Goal: Task Accomplishment & Management: Use online tool/utility

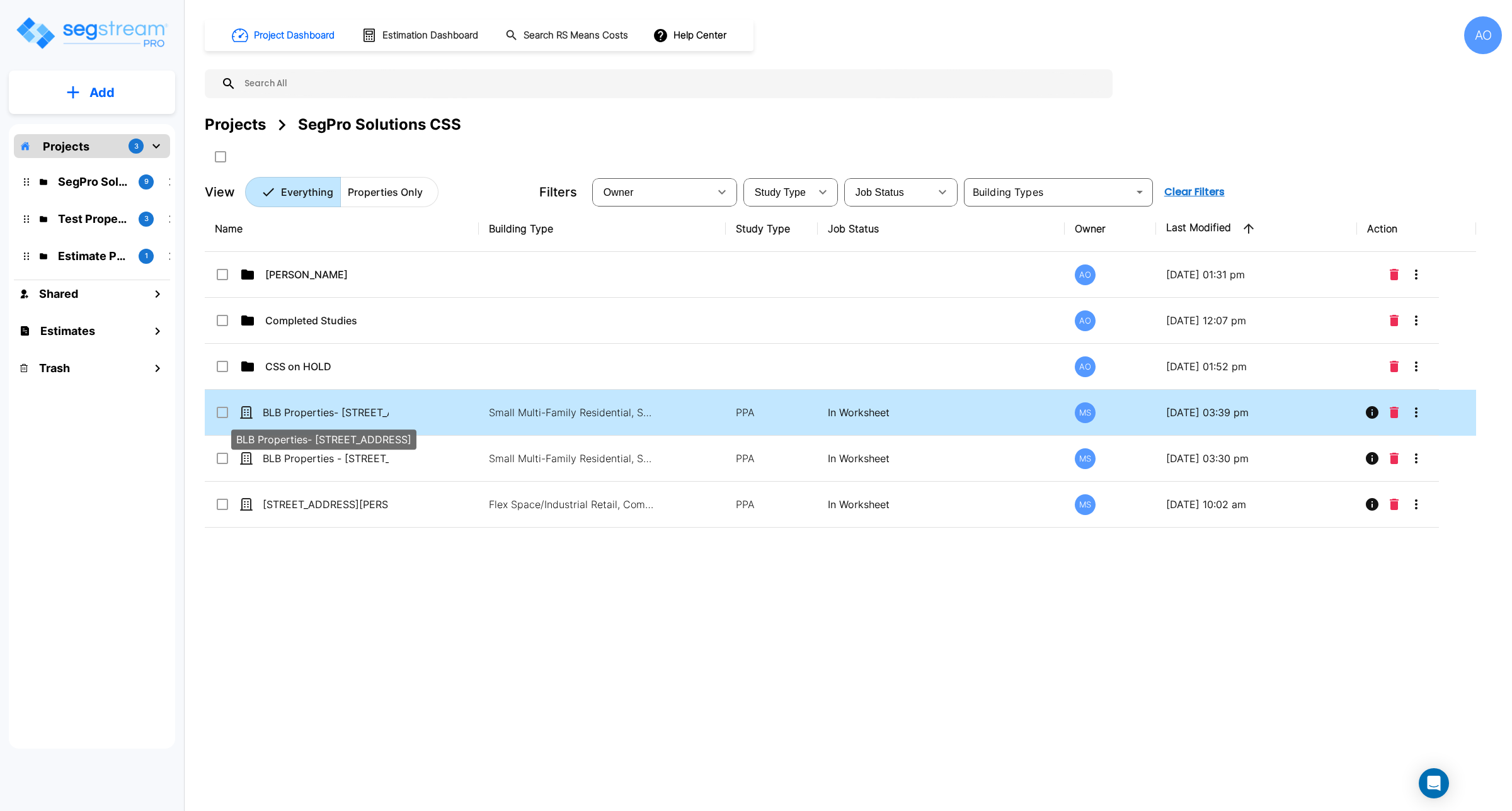
click at [360, 414] on p "BLB Properties- [STREET_ADDRESS]" at bounding box center [325, 412] width 126 height 15
checkbox input "true"
click at [360, 414] on p "BLB Properties- [STREET_ADDRESS]" at bounding box center [325, 412] width 126 height 15
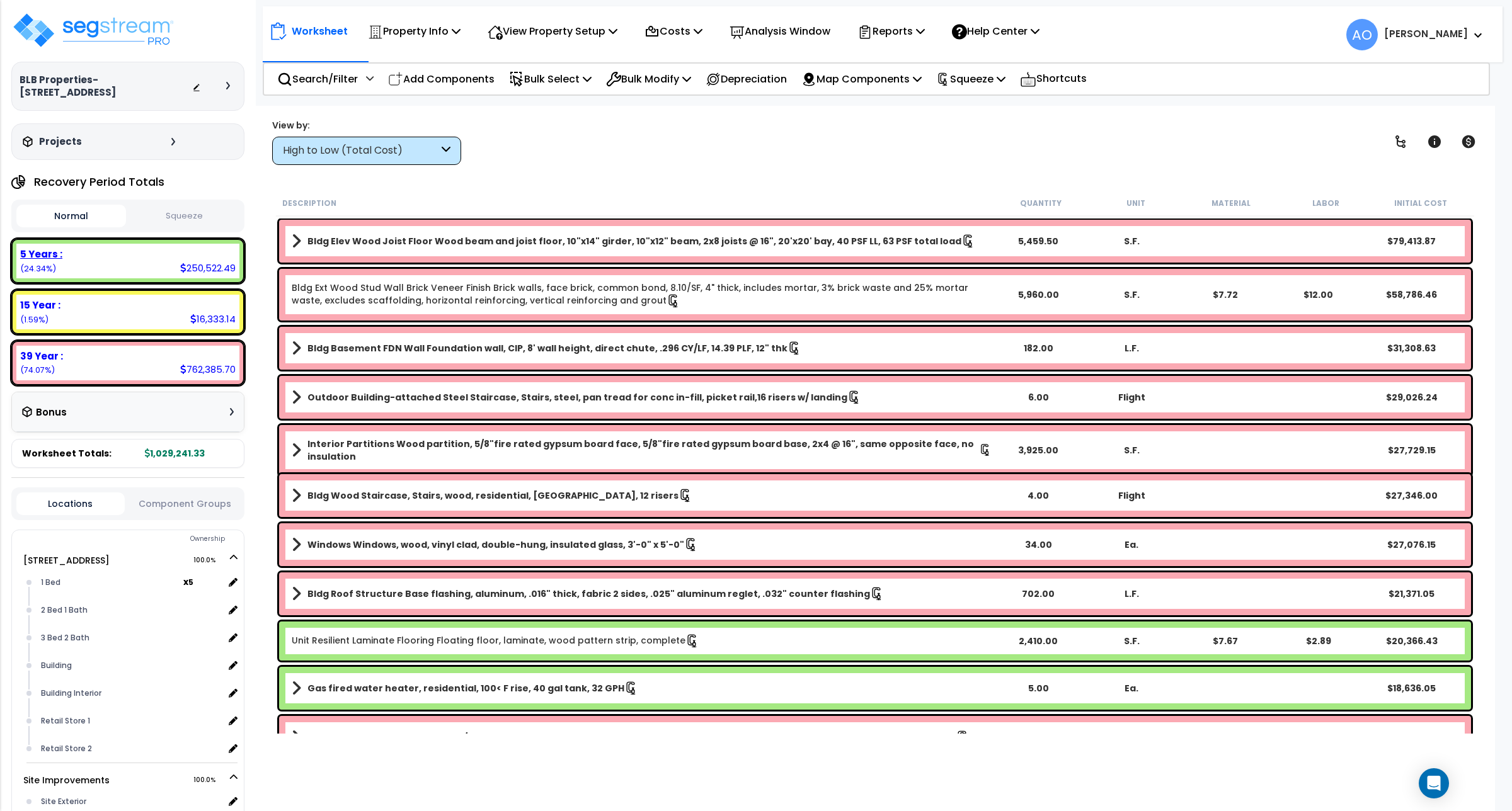
click at [54, 253] on b "5 Years :" at bounding box center [41, 254] width 42 height 13
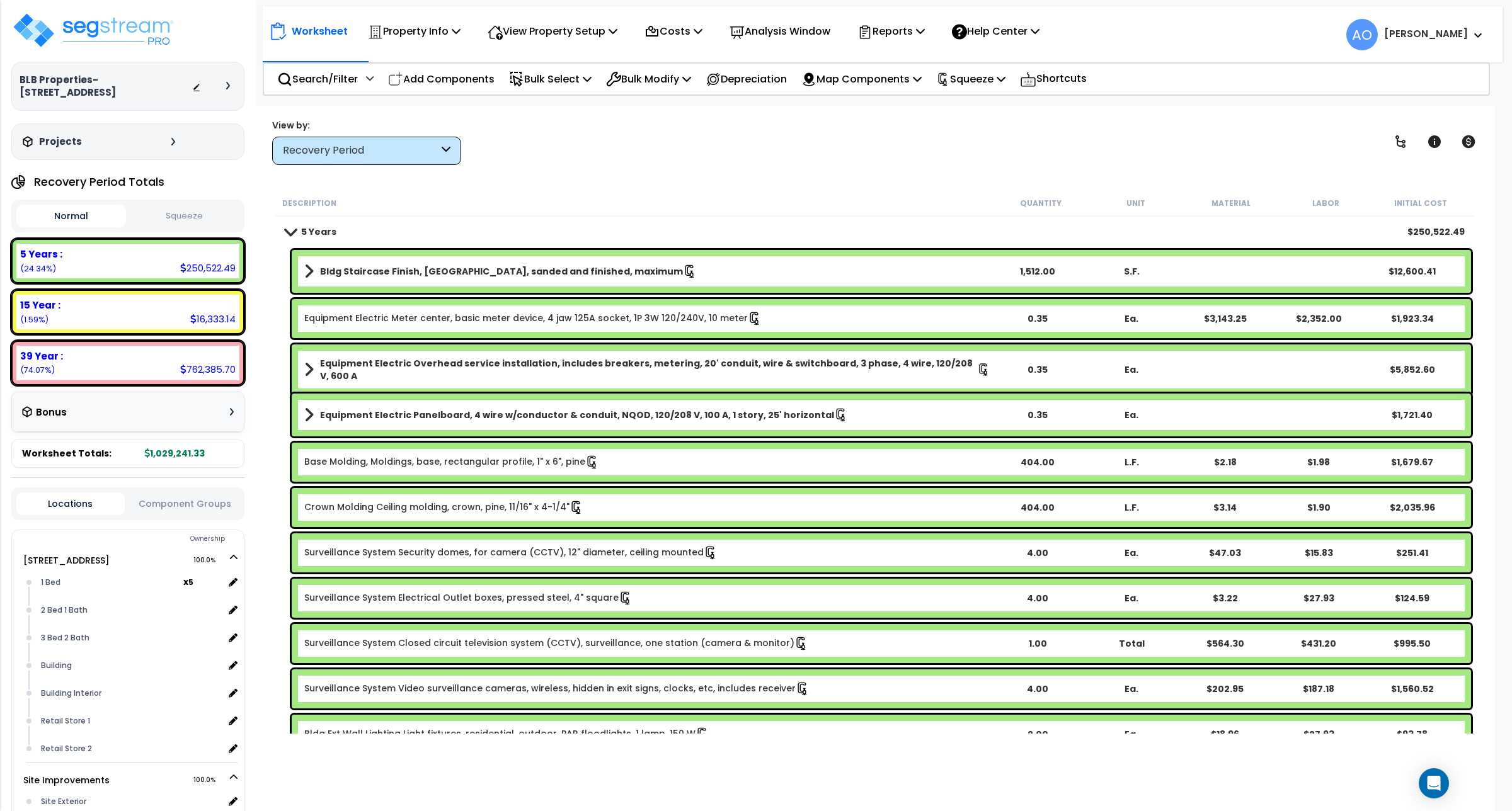
click at [187, 215] on button "Squeeze" at bounding box center [184, 216] width 110 height 22
click at [980, 81] on p "Squeeze" at bounding box center [971, 80] width 69 height 17
click at [984, 108] on link "Re-squeeze" at bounding box center [992, 107] width 125 height 25
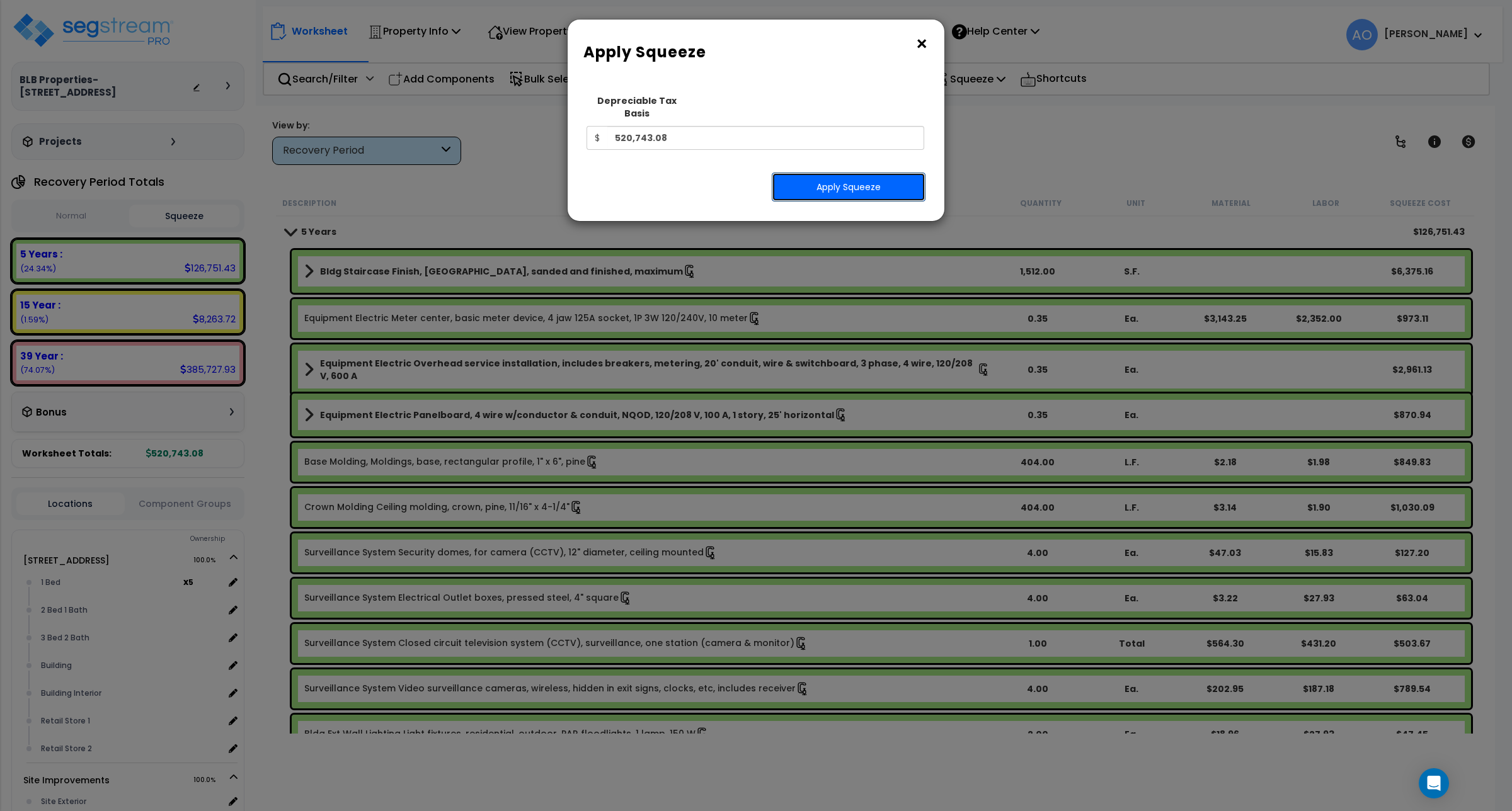
click at [858, 181] on button "Apply Squeeze" at bounding box center [848, 187] width 154 height 29
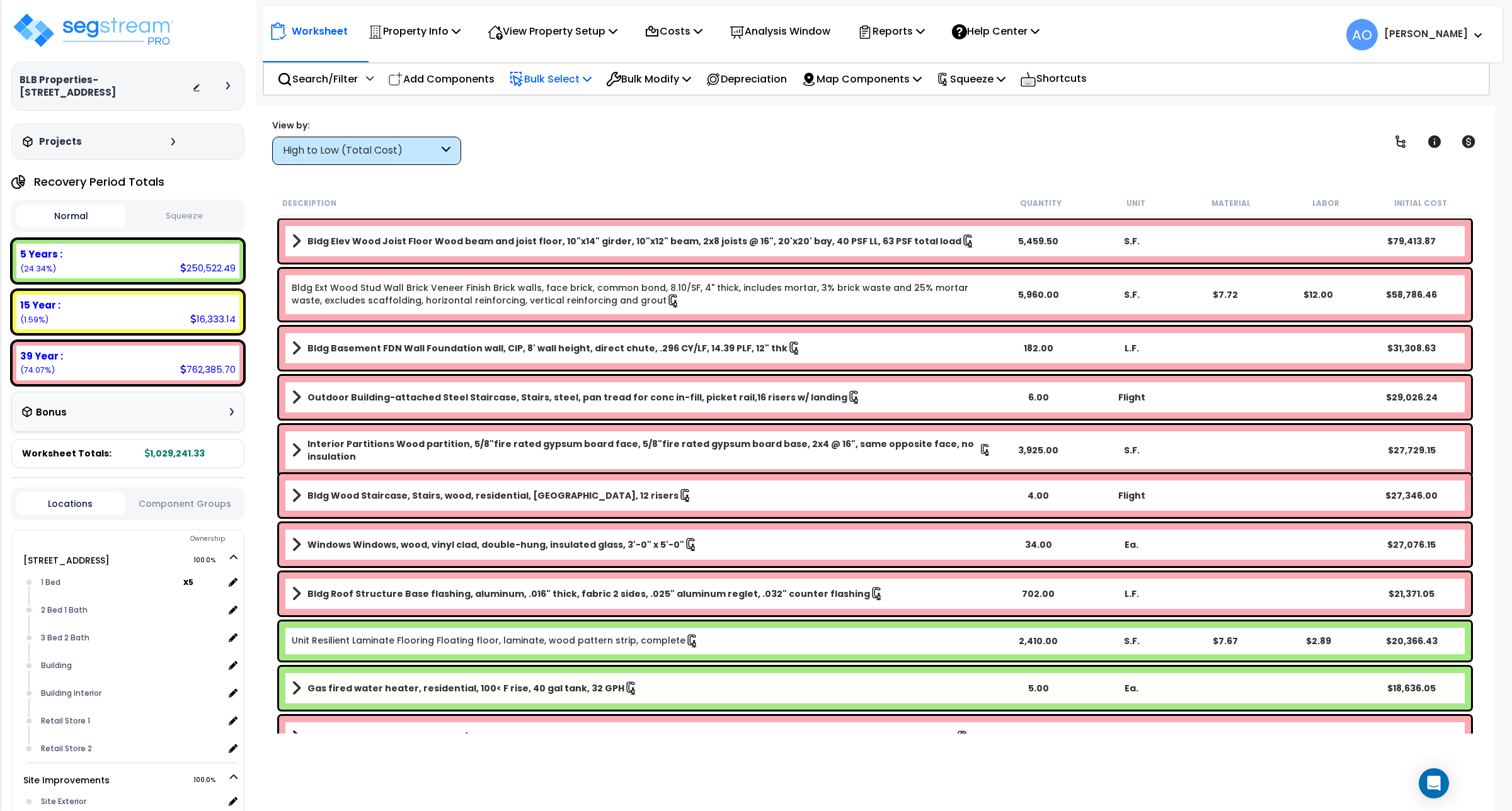
click at [573, 77] on p "Bulk Select" at bounding box center [550, 80] width 82 height 17
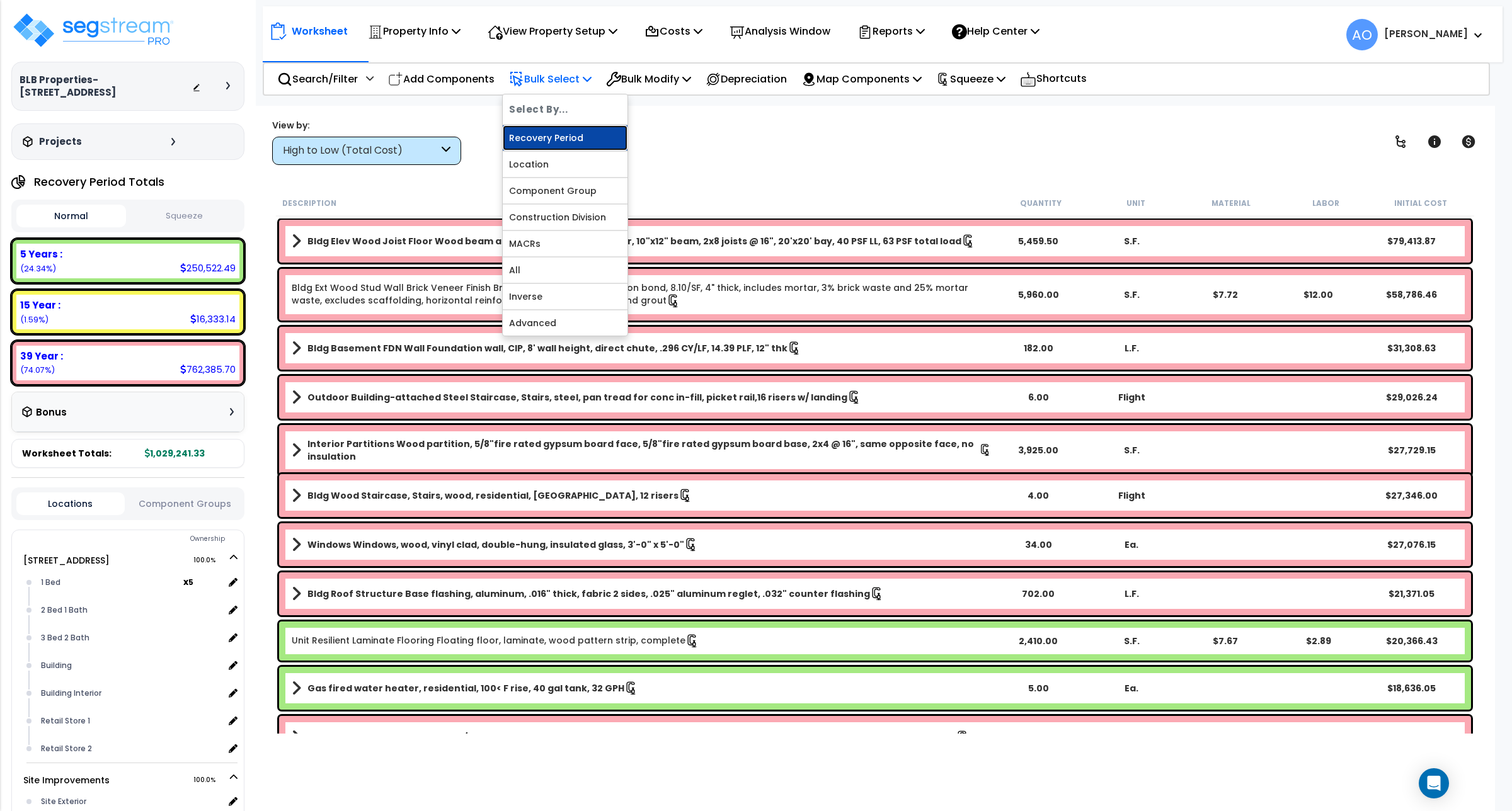
click at [565, 134] on link "Recovery Period" at bounding box center [565, 137] width 125 height 25
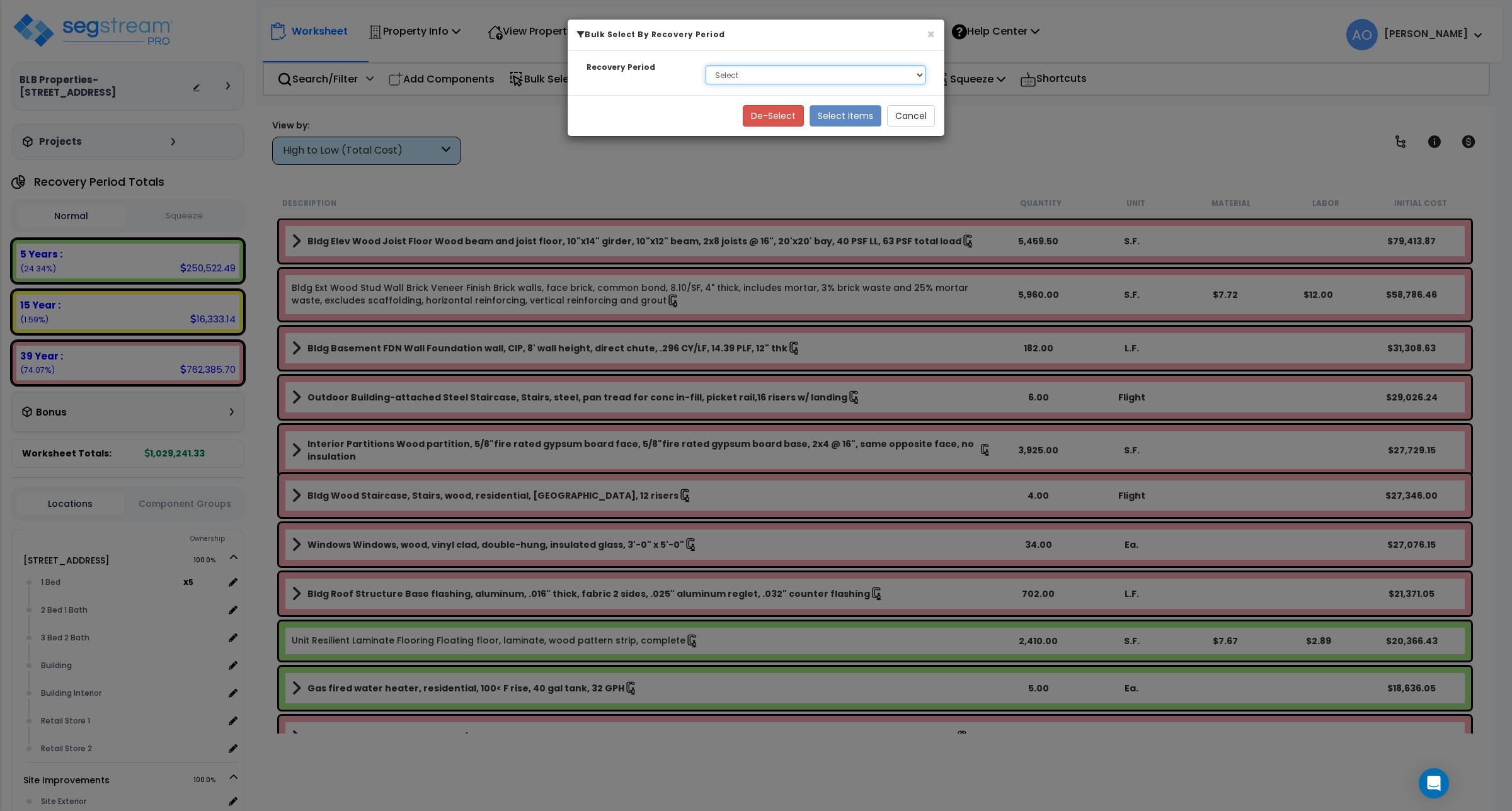
click at [771, 74] on select "Select 5 Years 15 Year 39 Year" at bounding box center [816, 75] width 220 height 19
select select "5Y"
click at [706, 66] on select "Select 5 Years 15 Year 39 Year" at bounding box center [816, 75] width 220 height 19
click at [840, 111] on button "Select Items" at bounding box center [845, 116] width 72 height 22
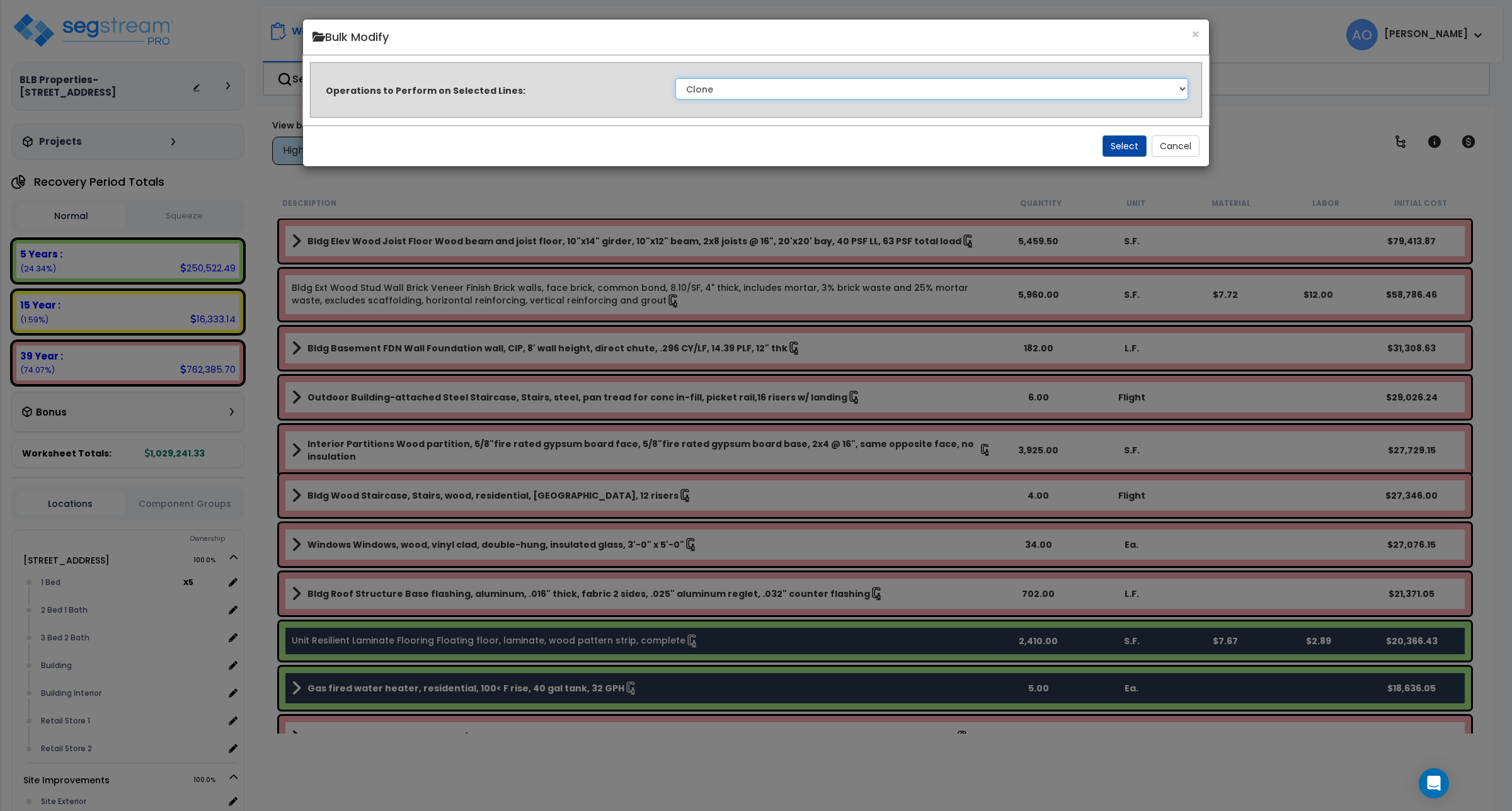
click at [756, 90] on select "Clone Delete Delete Zero Quantities Modify Component Group Modify Recovery Peri…" at bounding box center [931, 89] width 513 height 22
click at [1195, 30] on button "×" at bounding box center [1195, 34] width 8 height 13
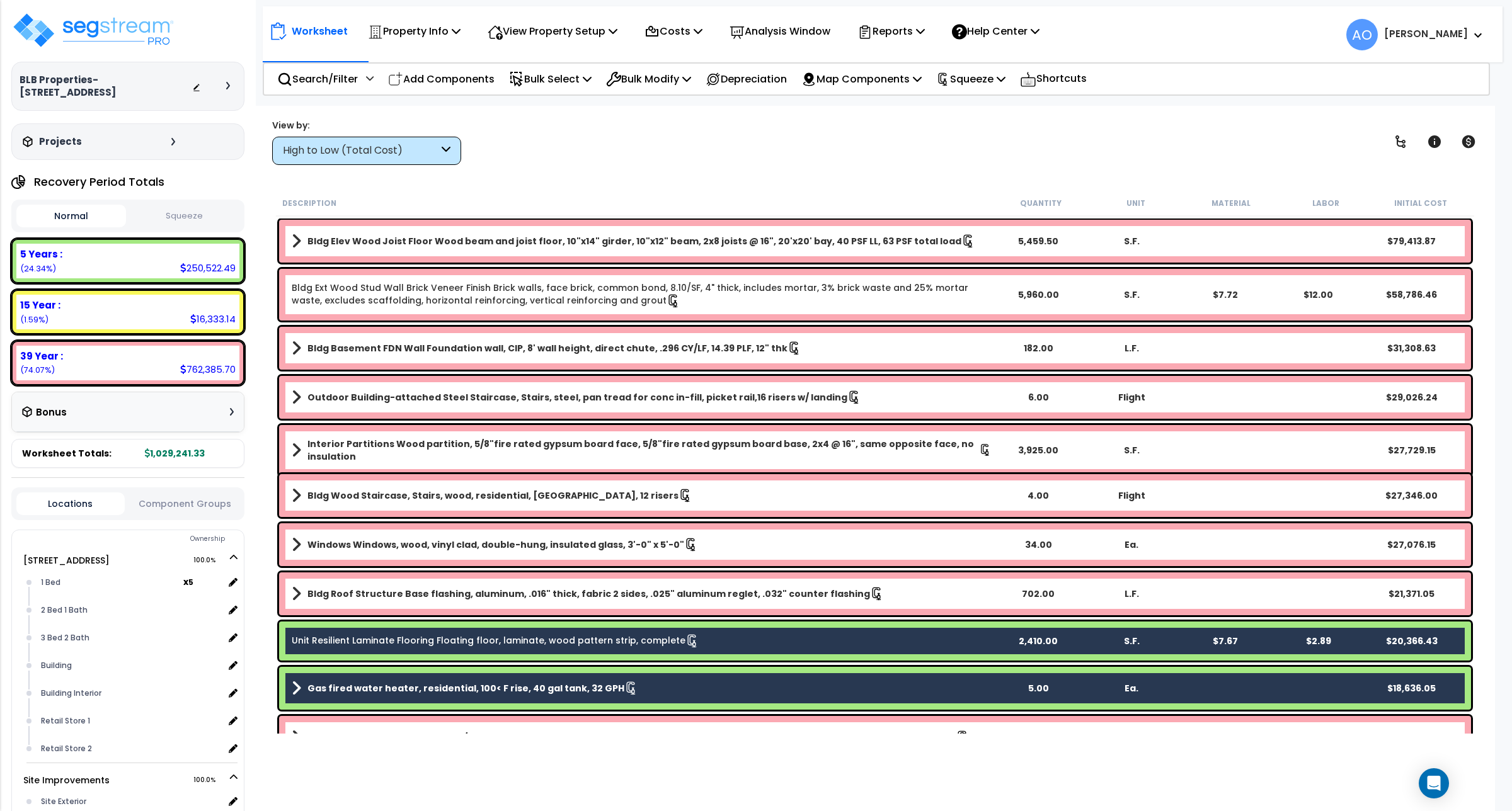
click at [585, 238] on b "Bldg Elev Wood Joist Floor Wood beam and joist floor, 10"x14" girder, 10"x12" b…" at bounding box center [634, 241] width 654 height 12
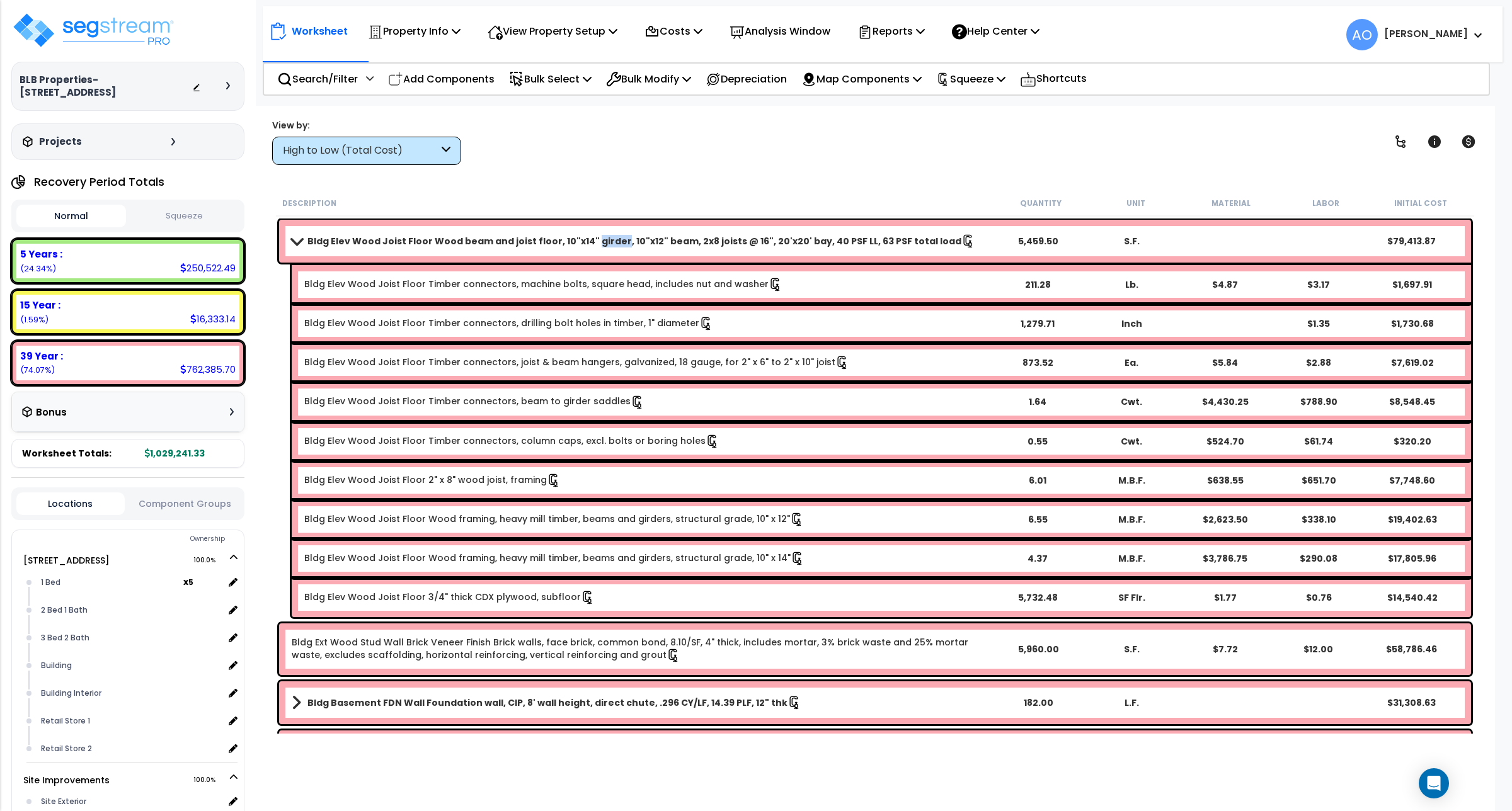
click at [585, 238] on b "Bldg Elev Wood Joist Floor Wood beam and joist floor, 10"x14" girder, 10"x12" b…" at bounding box center [634, 241] width 654 height 12
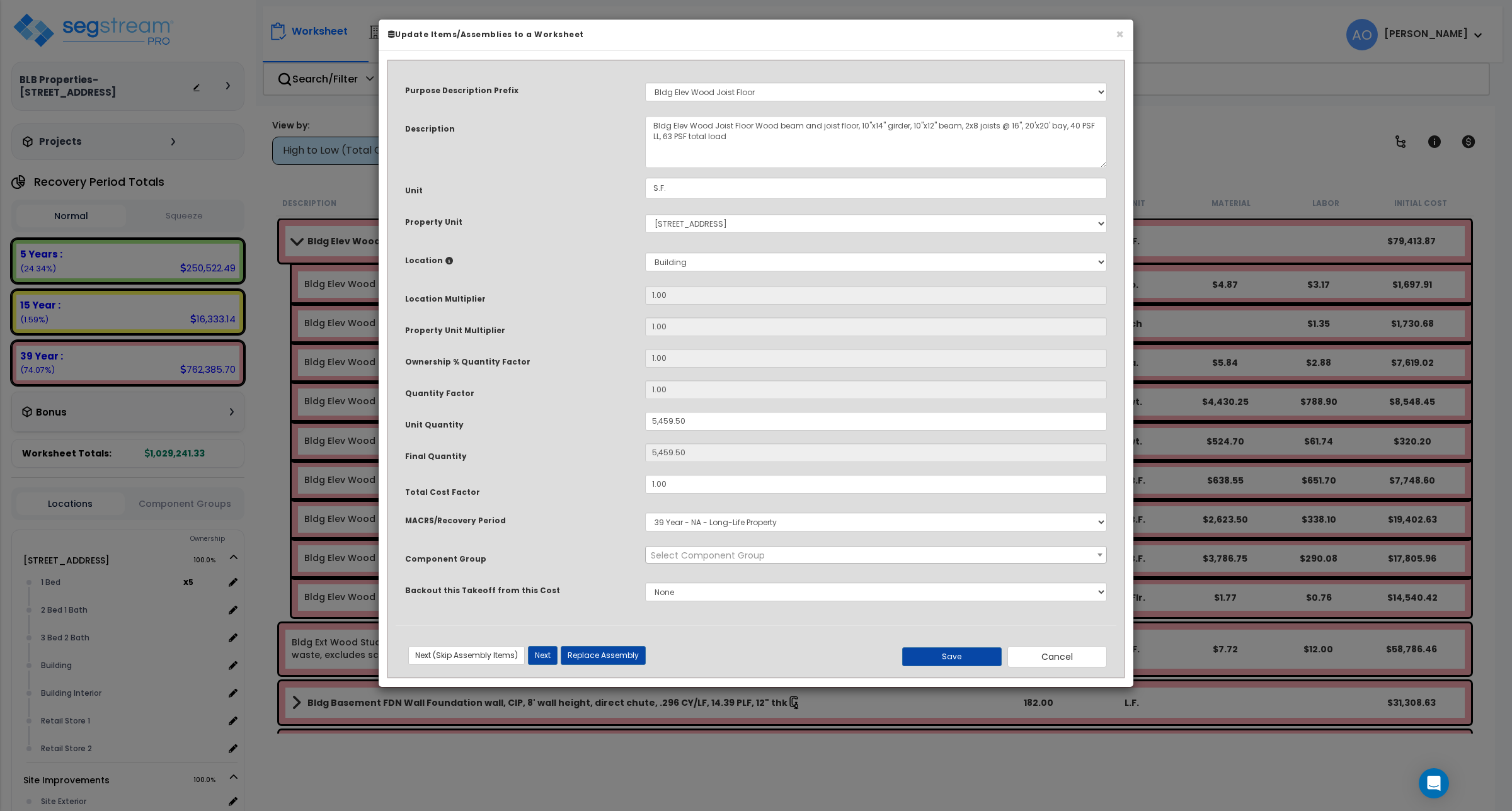
select select "45854"
click at [1051, 649] on button "Cancel" at bounding box center [1057, 657] width 100 height 22
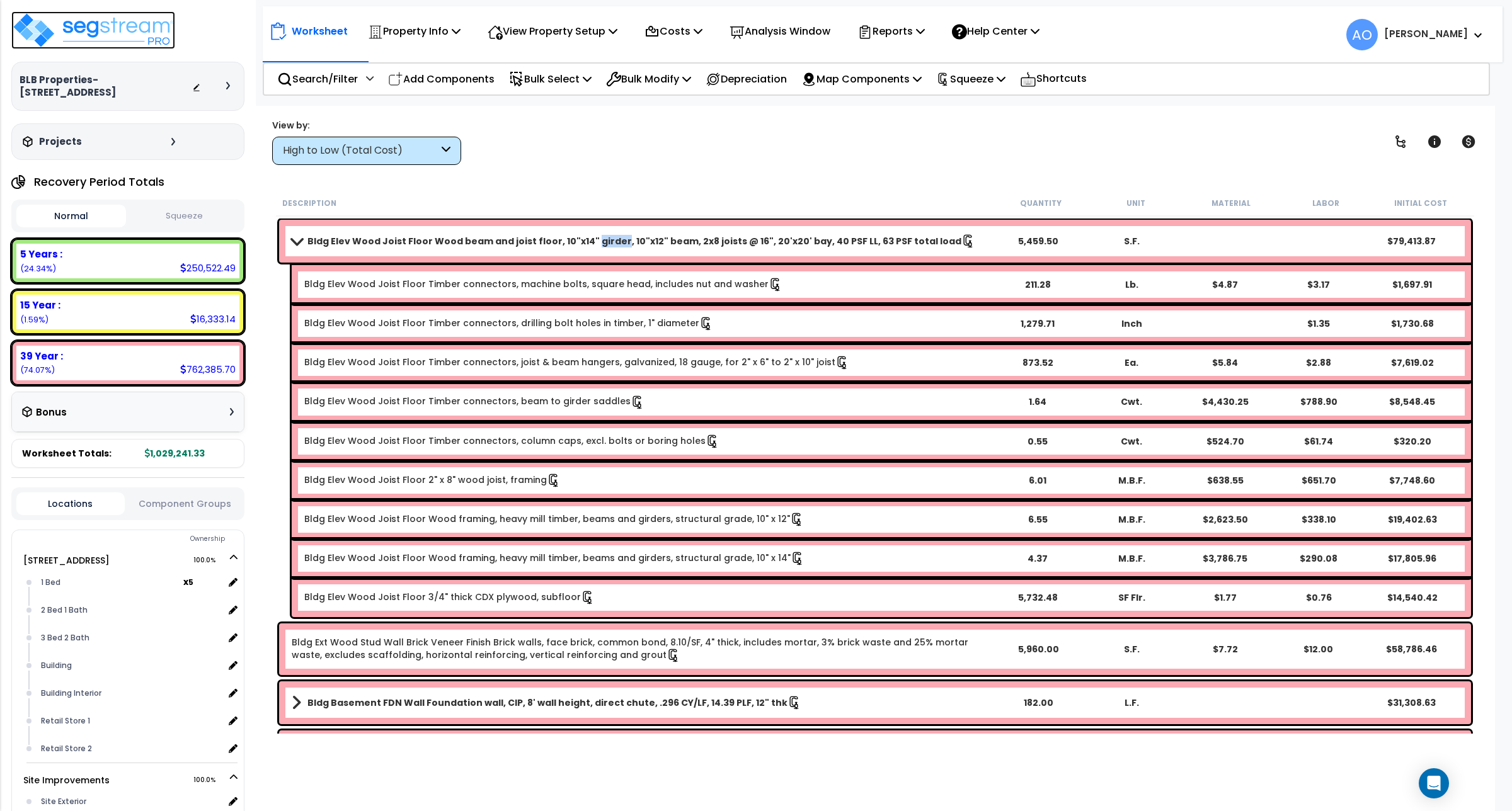
click at [100, 37] on img at bounding box center [93, 30] width 164 height 38
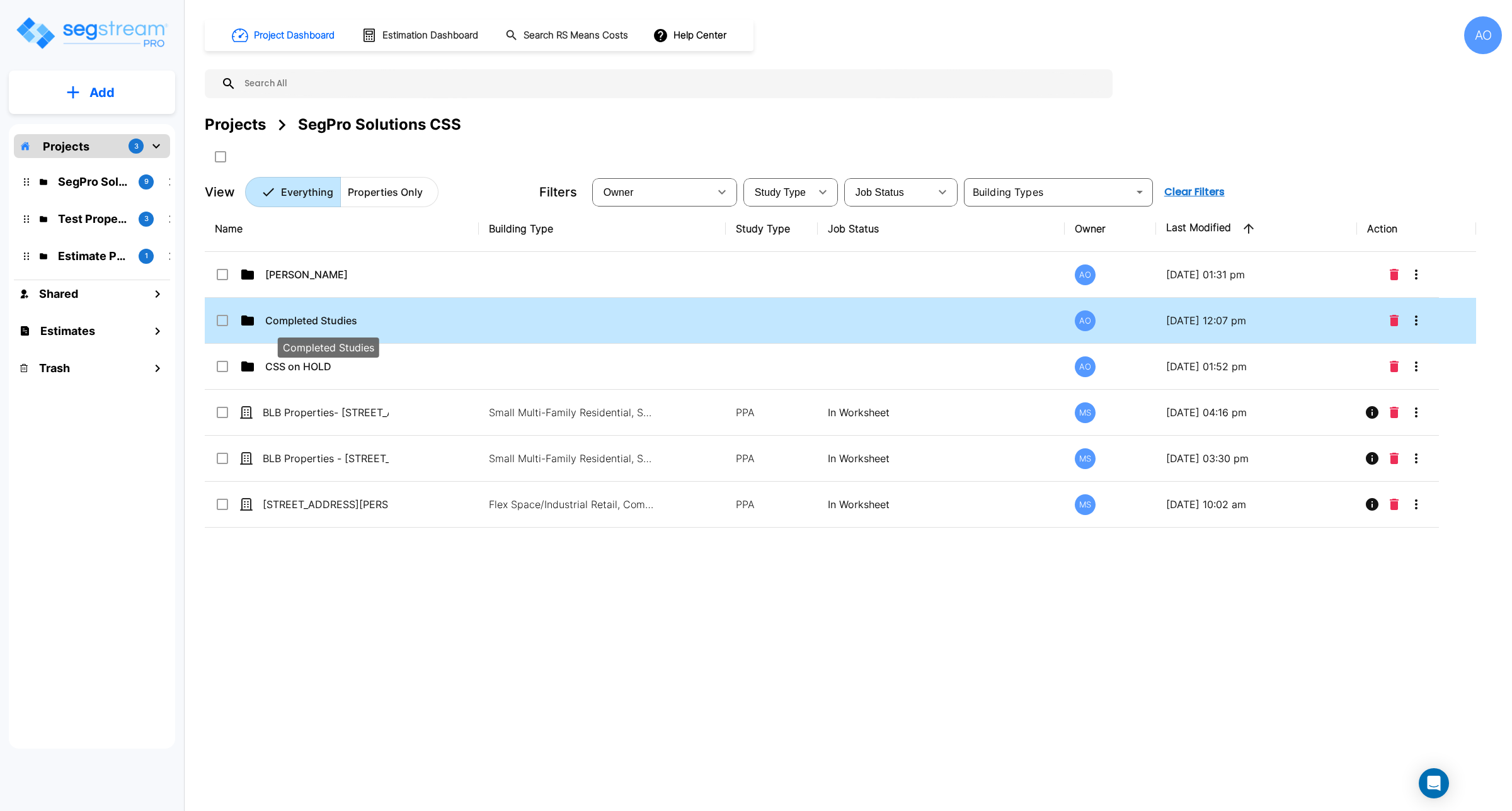
click at [291, 319] on p "Completed Studies" at bounding box center [328, 320] width 126 height 15
checkbox input "true"
click at [291, 319] on p "Completed Studies" at bounding box center [328, 320] width 126 height 15
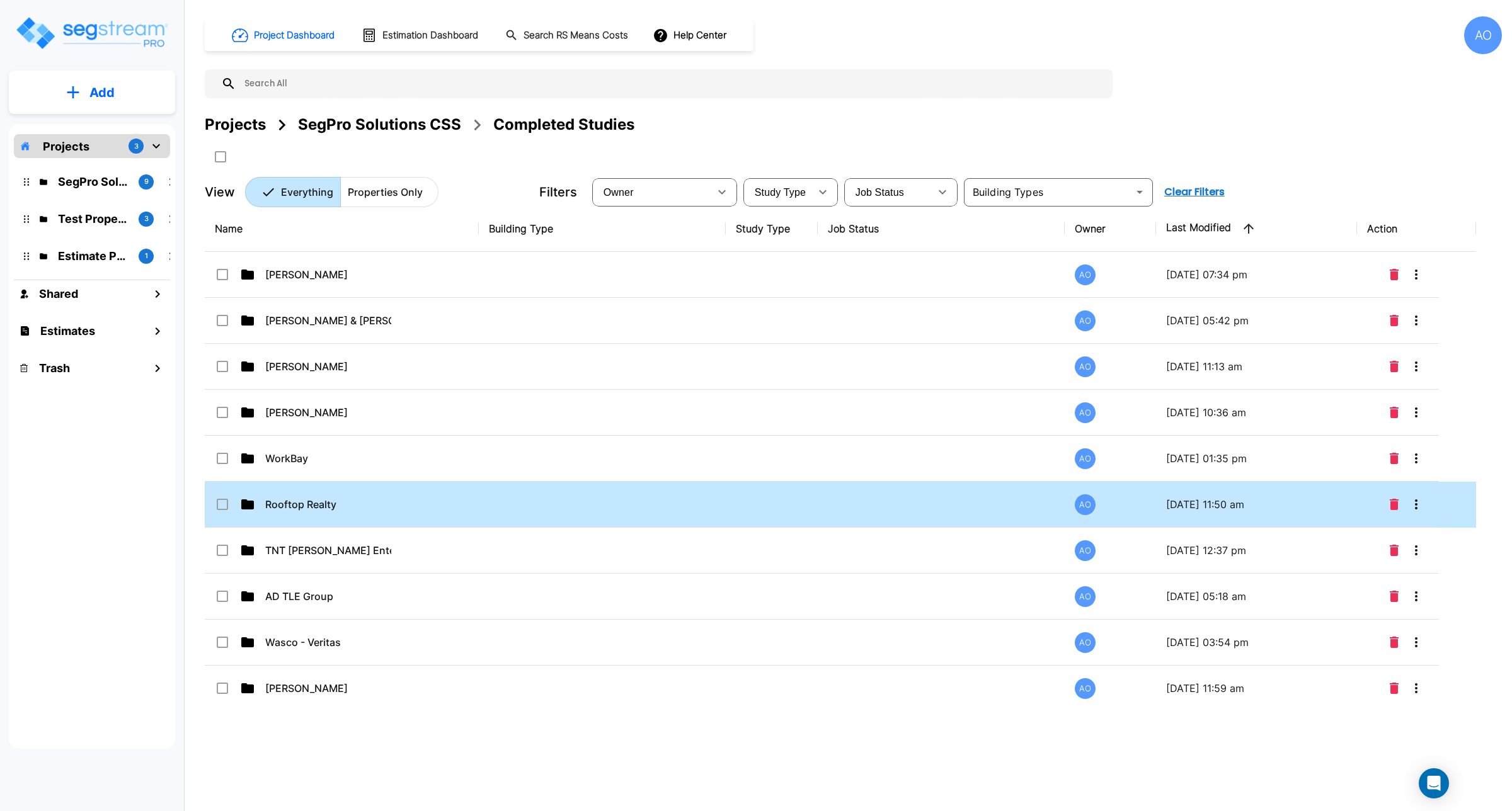
click at [776, 499] on td at bounding box center [772, 505] width 91 height 46
checkbox input "true"
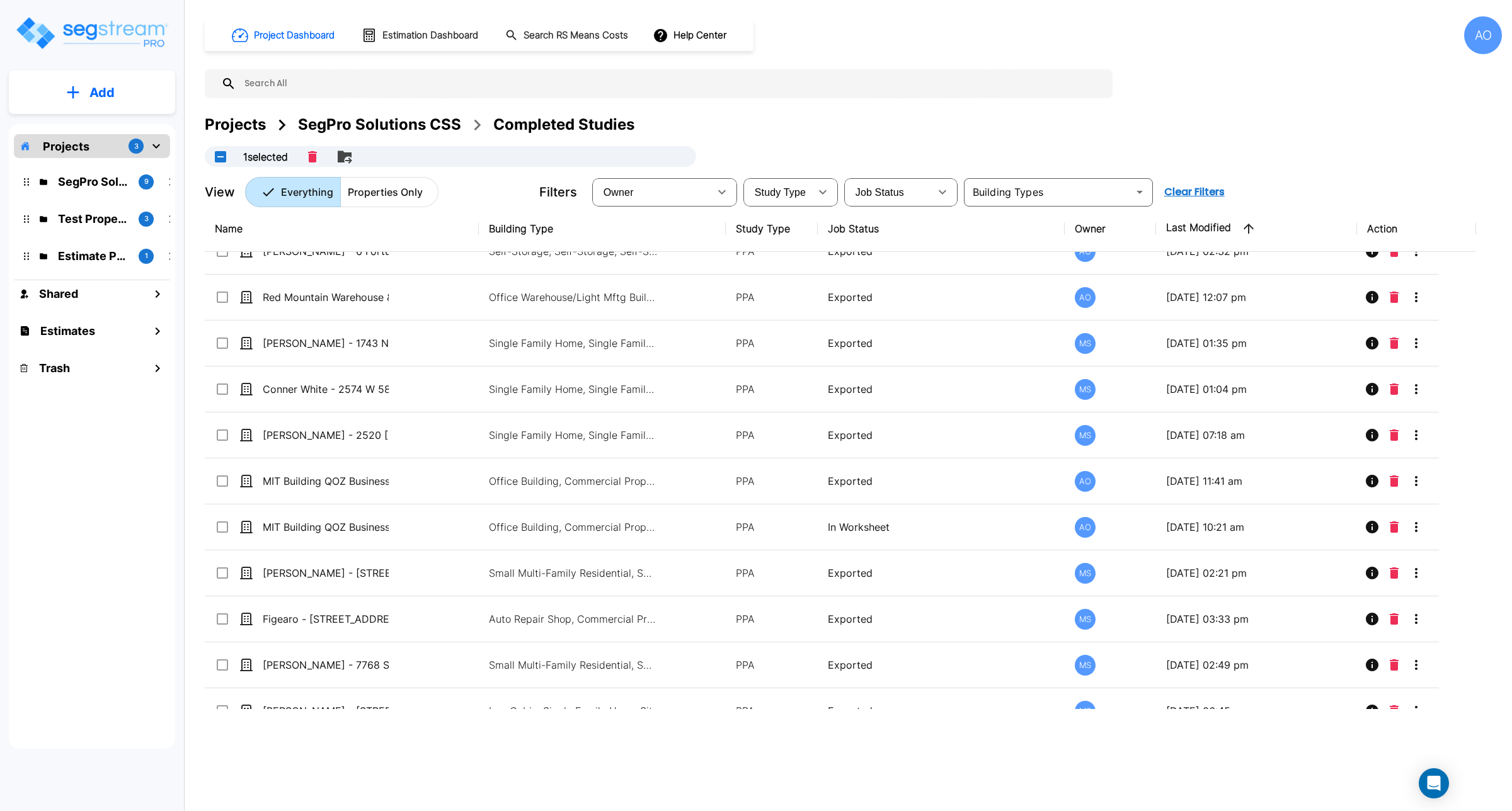
scroll to position [1417, 0]
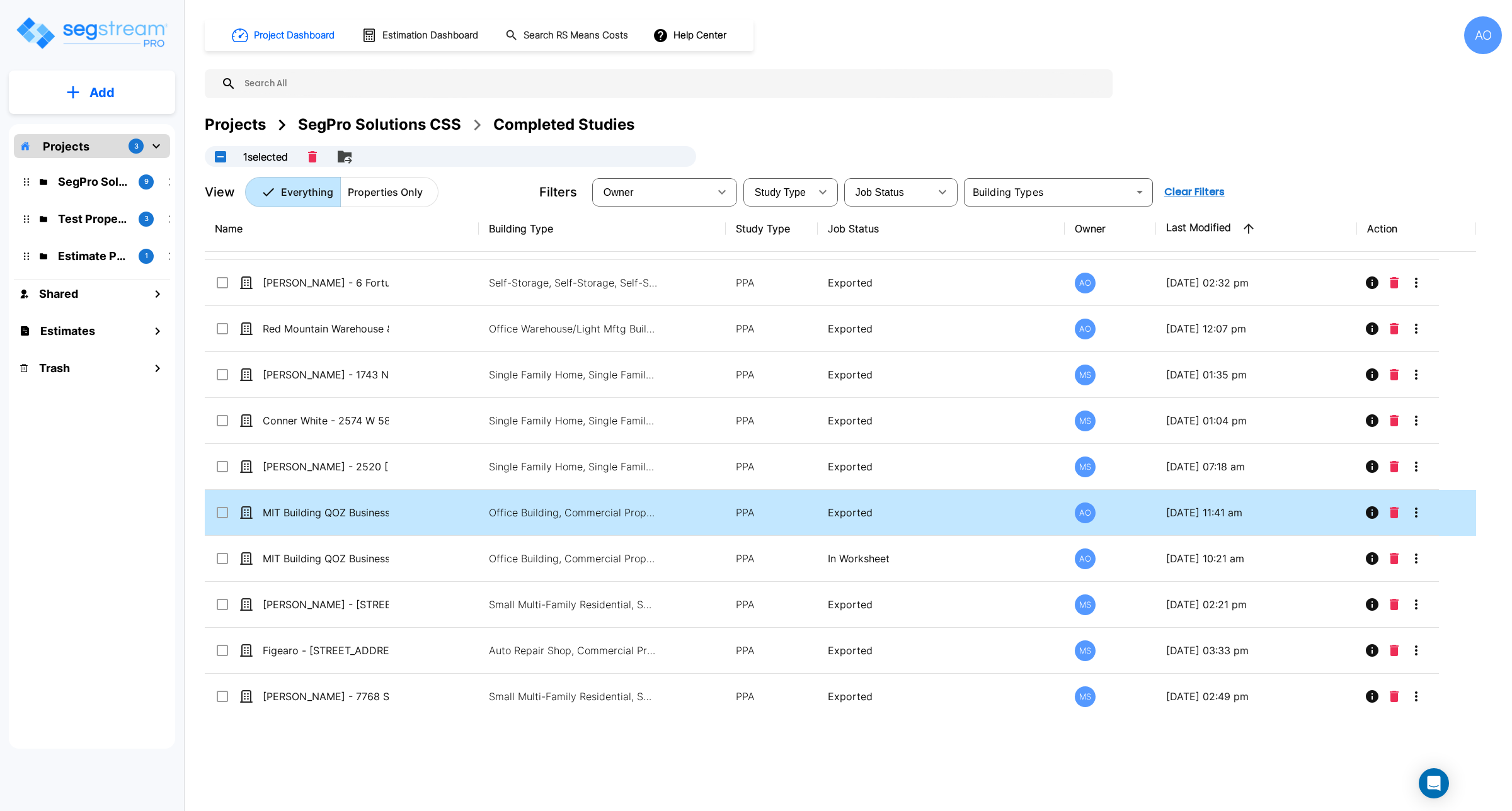
click at [417, 520] on td "MIT Building QOZ Business LLC - [STREET_ADDRESS]" at bounding box center [341, 513] width 274 height 46
checkbox input "true"
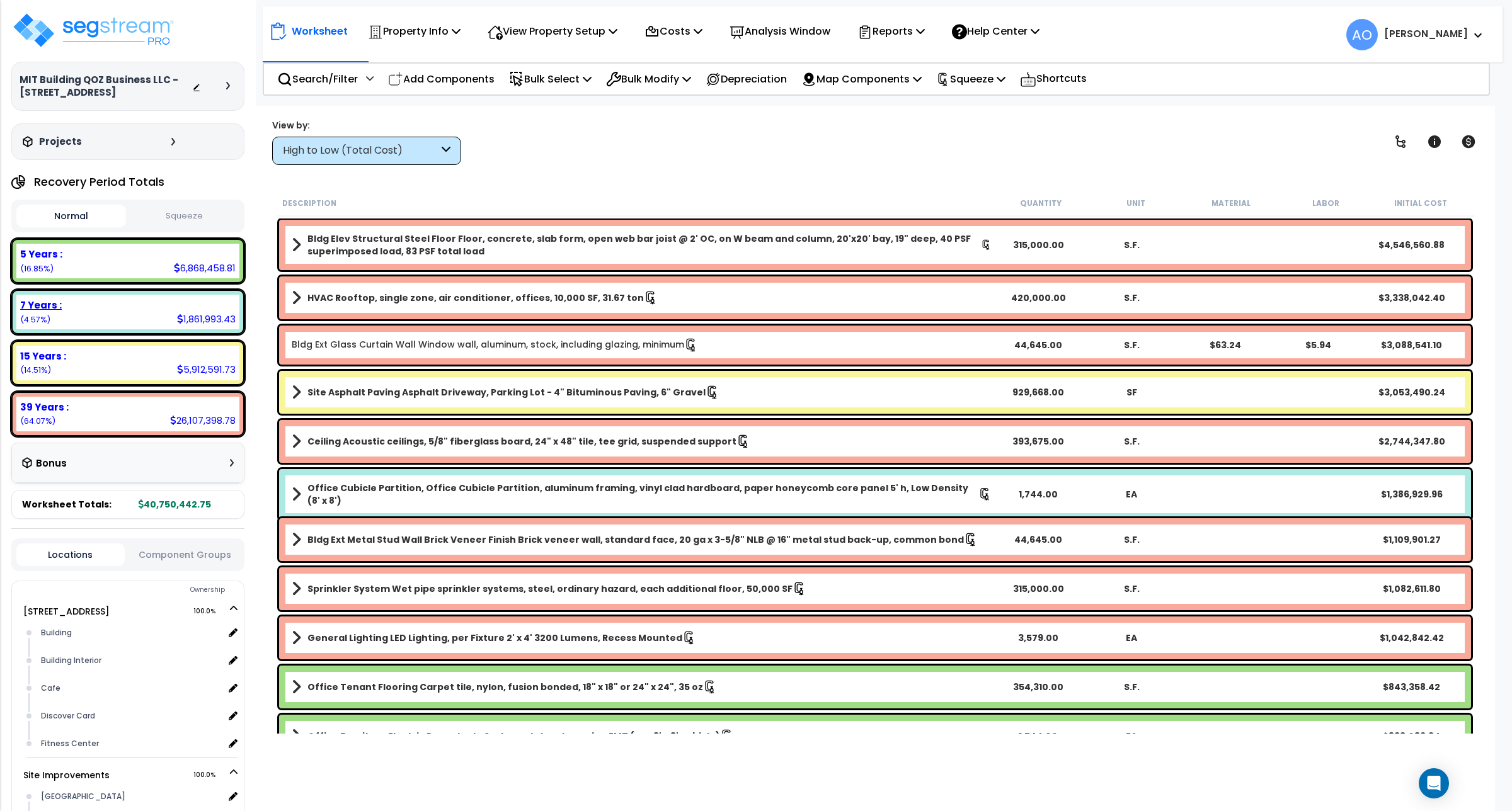
click at [57, 309] on b "7 Years :" at bounding box center [41, 305] width 42 height 13
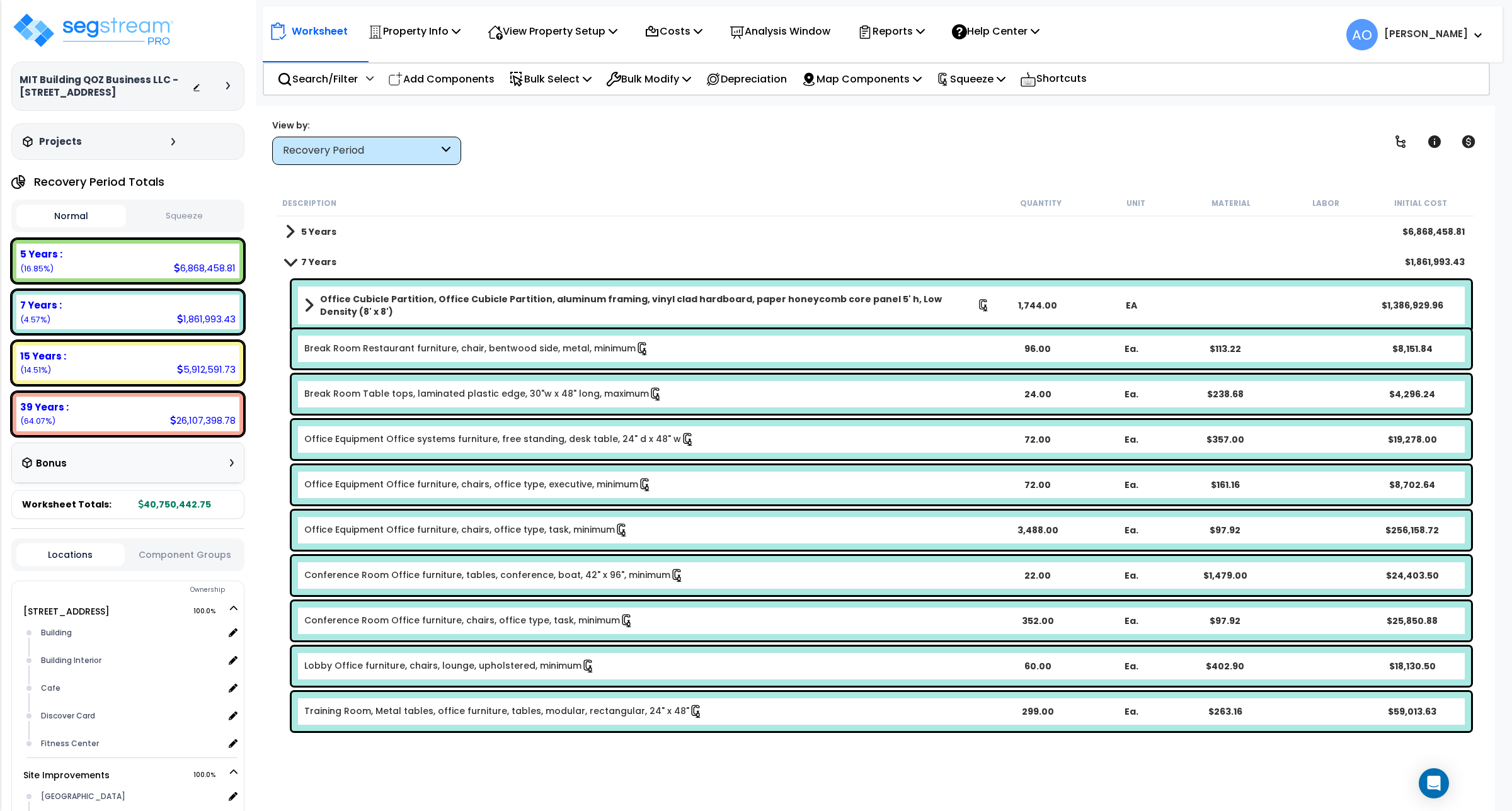
click at [675, 293] on link "Office Cubicle Partition, Office Cubicle Partition, aluminum framing, vinyl cla…" at bounding box center [647, 305] width 686 height 25
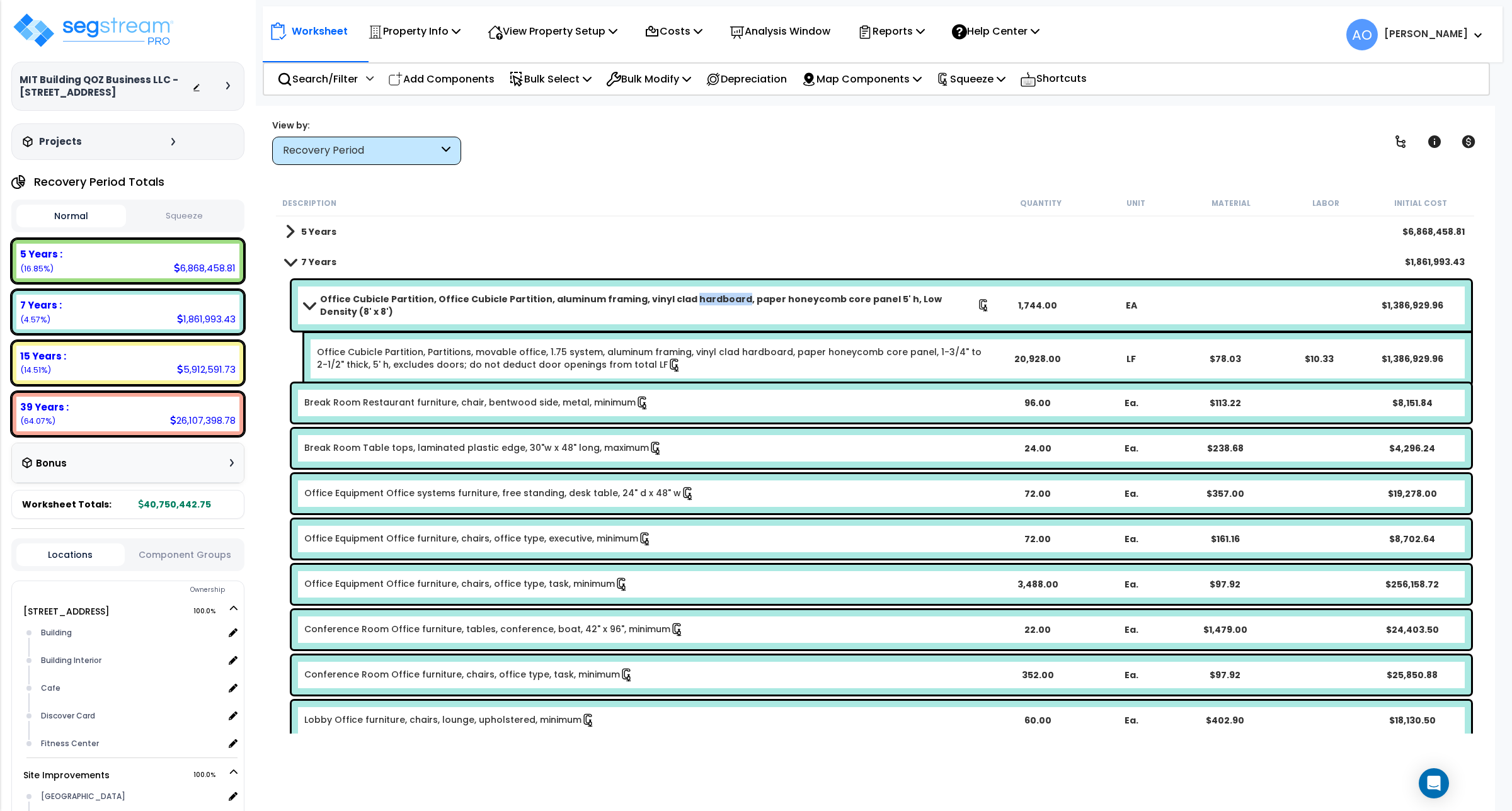
click at [675, 293] on link "Office Cubicle Partition, Office Cubicle Partition, aluminum framing, vinyl cla…" at bounding box center [647, 305] width 686 height 25
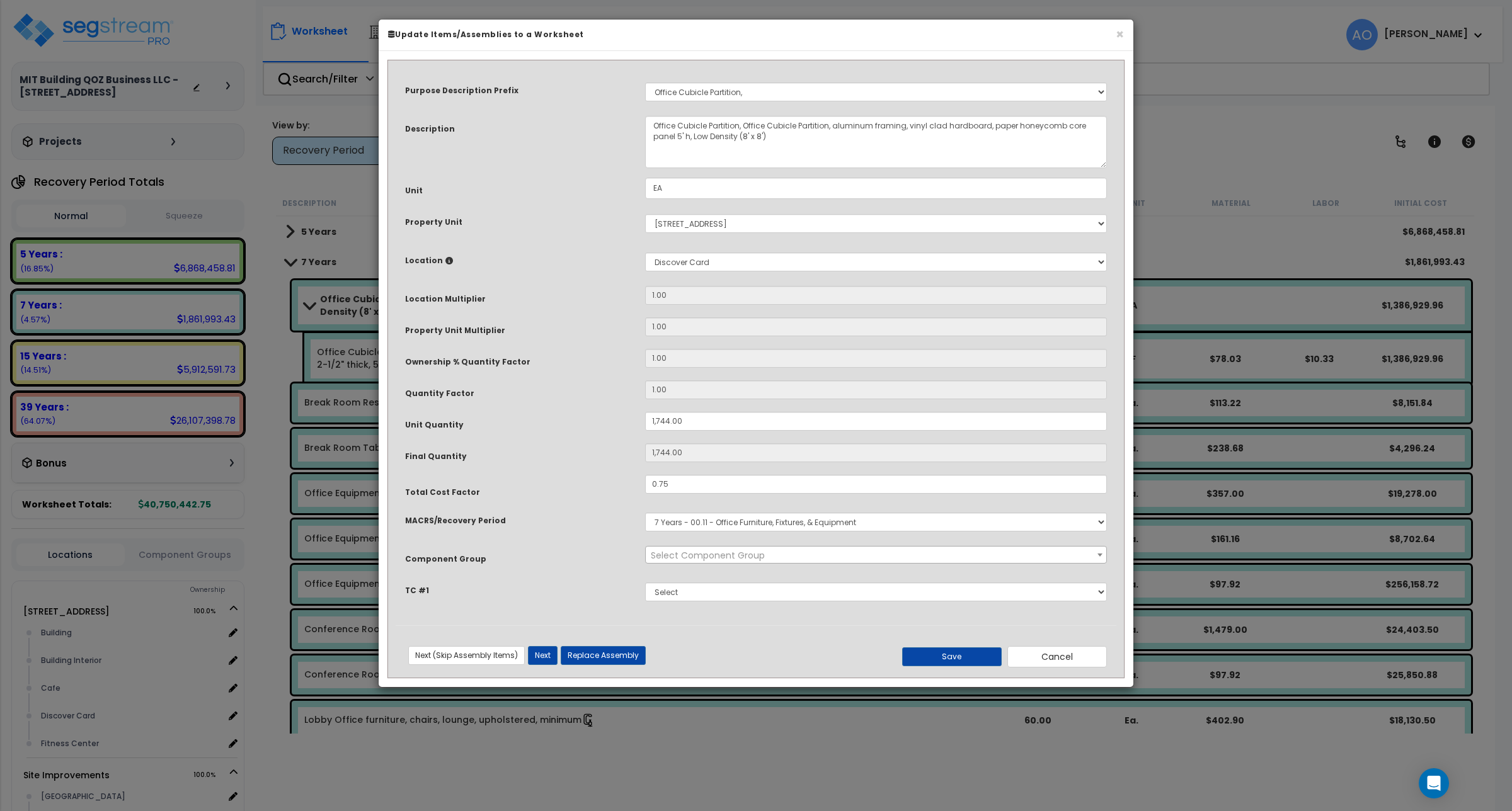
select select "45883"
click at [1056, 666] on button "Cancel" at bounding box center [1057, 657] width 100 height 22
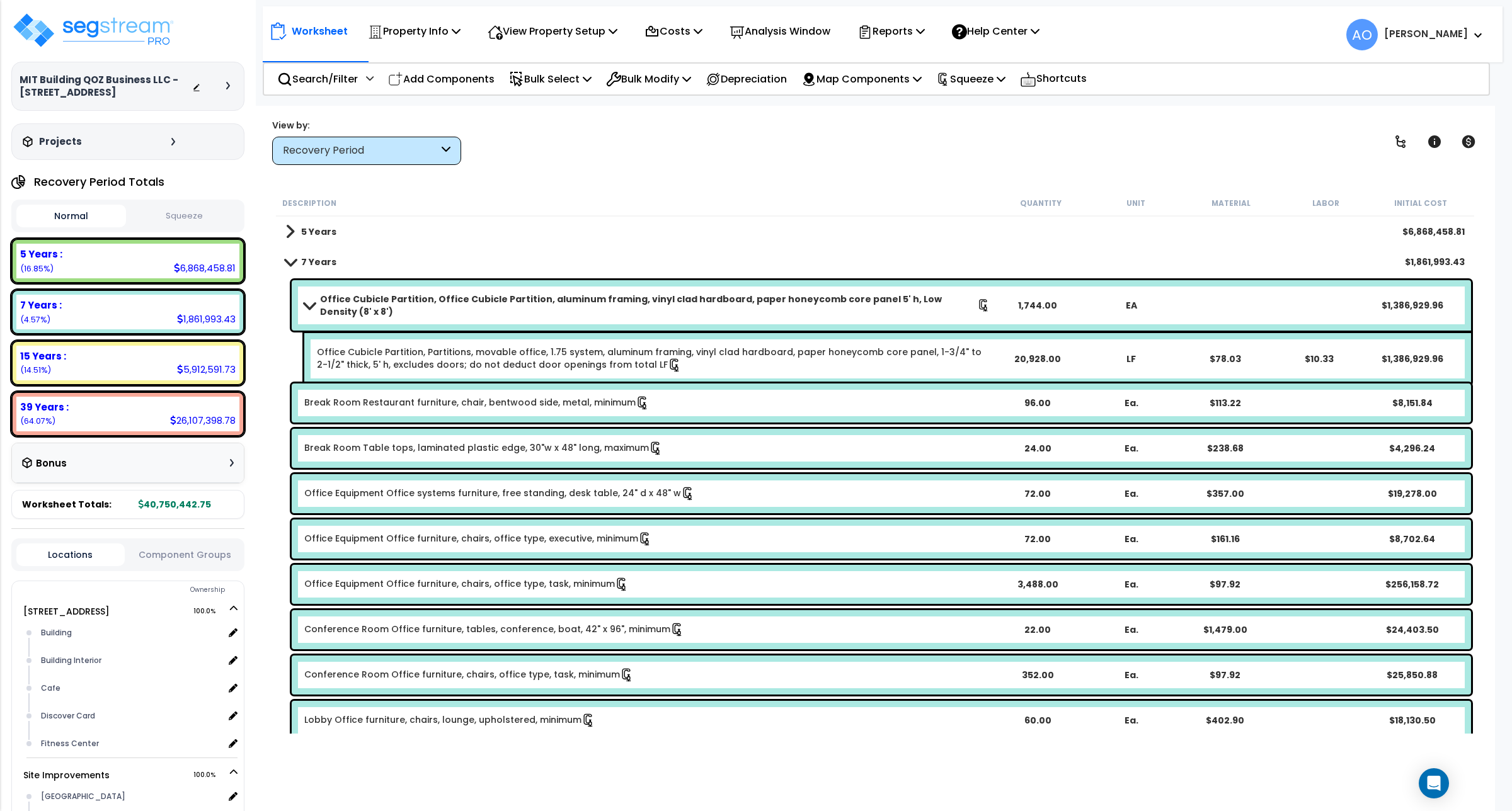
click at [814, 165] on div "Worksheet Property Info Property Setup Add Property Unit Template property Clon…" at bounding box center [875, 511] width 1240 height 811
click at [760, 82] on p "Depreciation" at bounding box center [746, 80] width 81 height 17
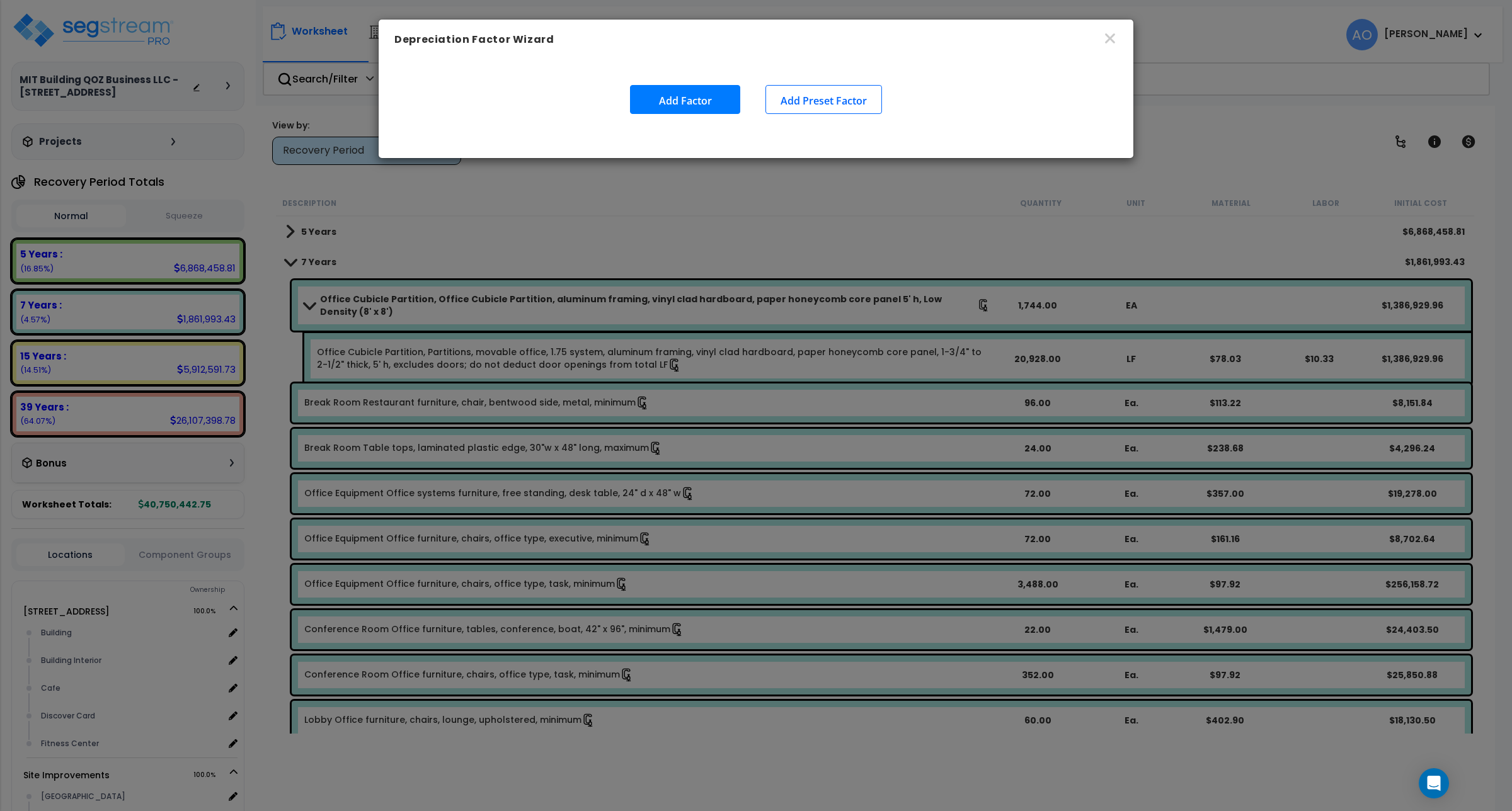
click at [684, 103] on button "Add Factor" at bounding box center [685, 100] width 110 height 29
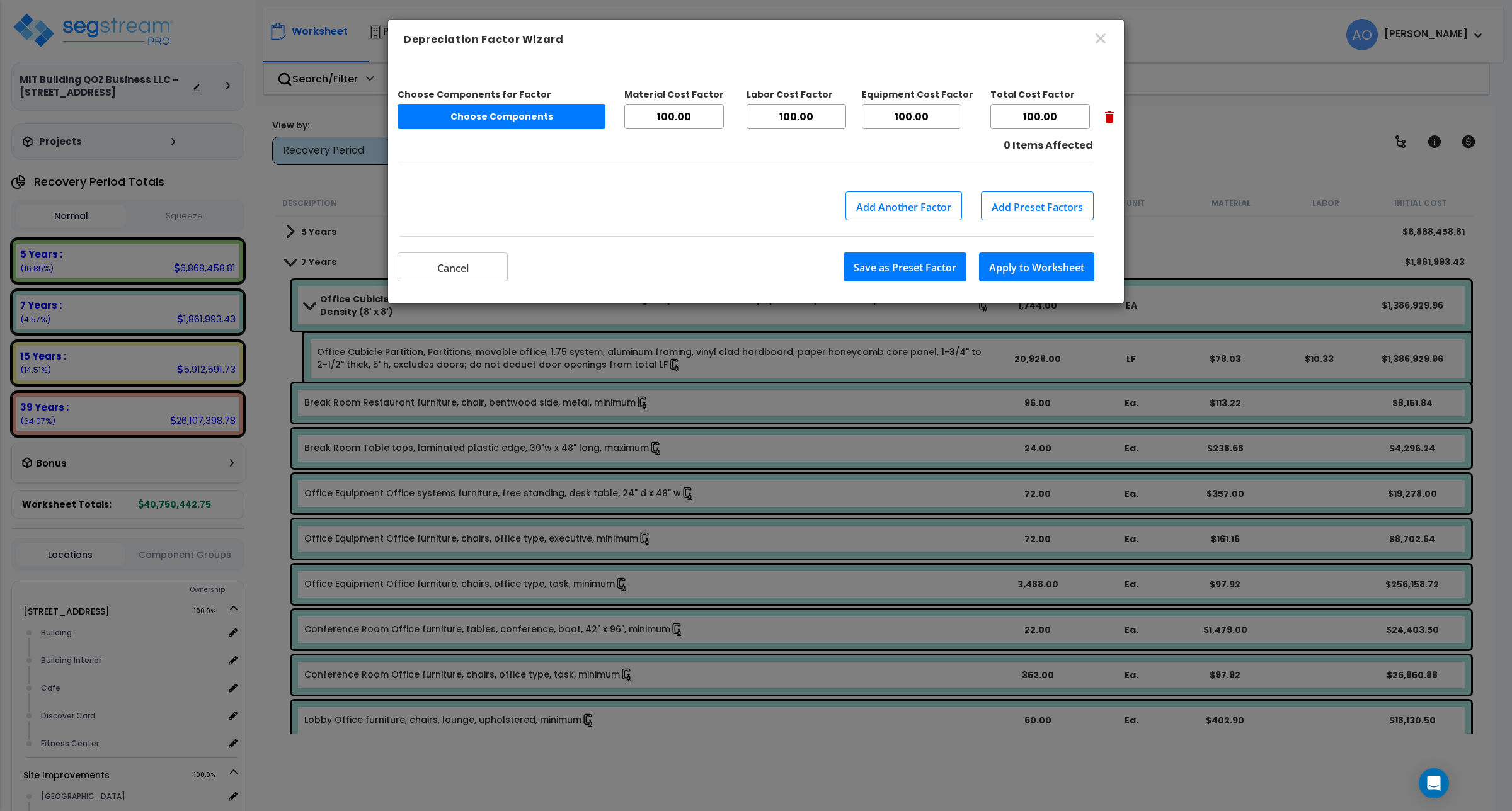
click at [563, 117] on button "Choose Components" at bounding box center [502, 116] width 208 height 25
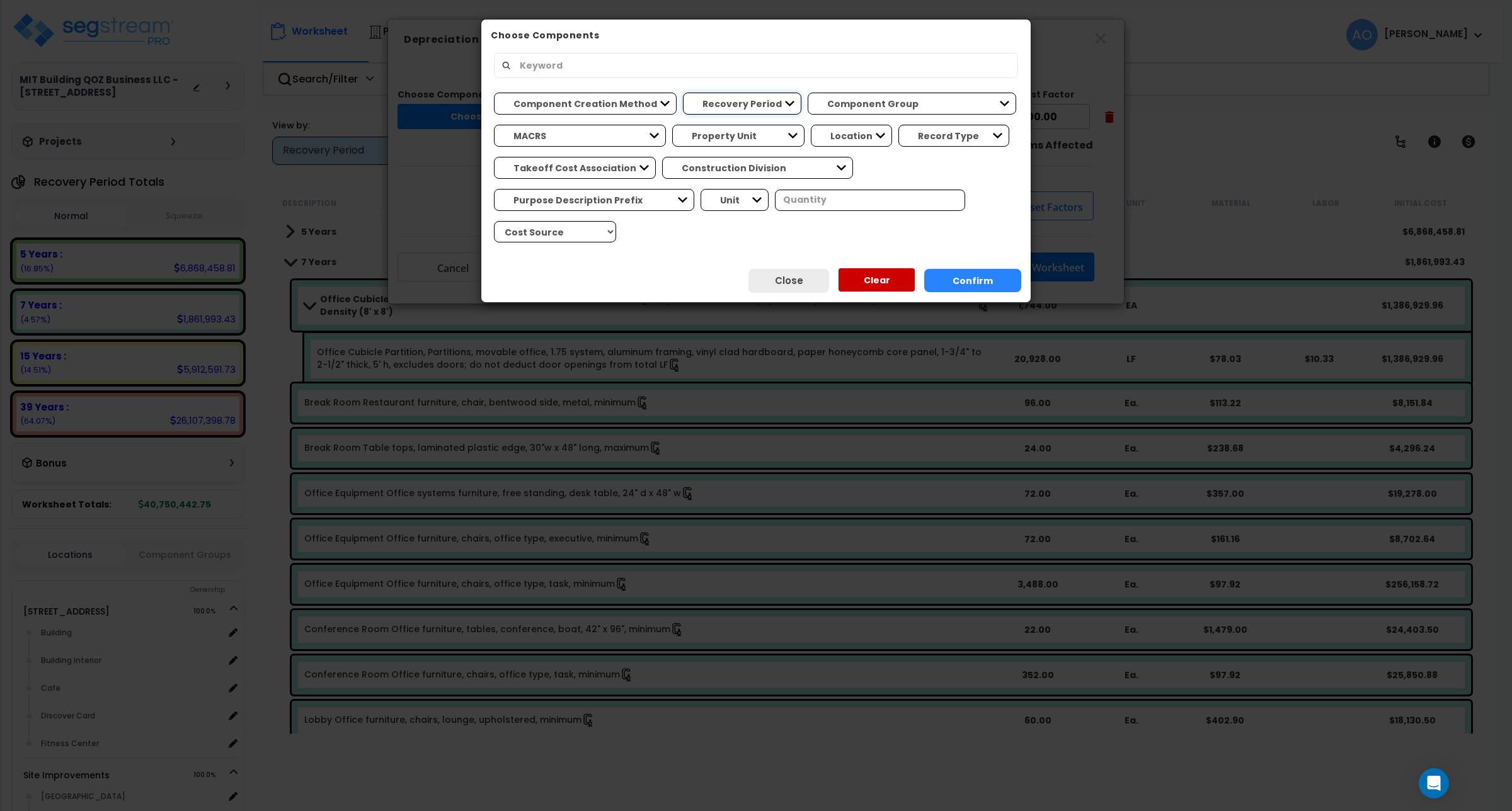
click at [719, 99] on select "Recovery Period 5 Years 7 Years 15 Years 39 Years" at bounding box center [742, 103] width 119 height 22
select select "5Y"
click at [683, 93] on select "Recovery Period 5 Years 7 Years 15 Years 39 Years" at bounding box center [742, 103] width 119 height 22
click at [949, 278] on button "Confirm" at bounding box center [973, 280] width 97 height 23
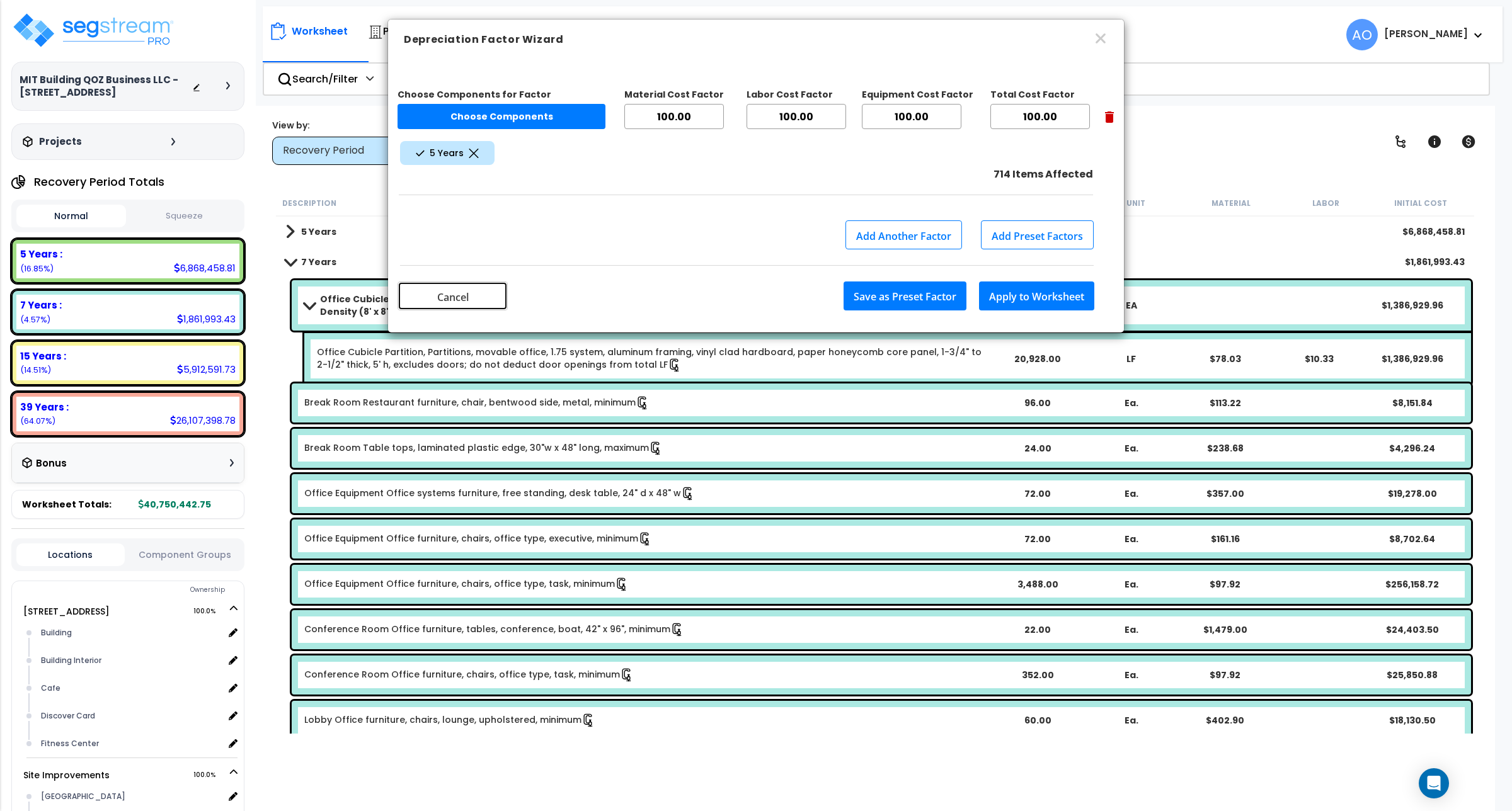
click at [468, 293] on button "Cancel" at bounding box center [453, 296] width 110 height 29
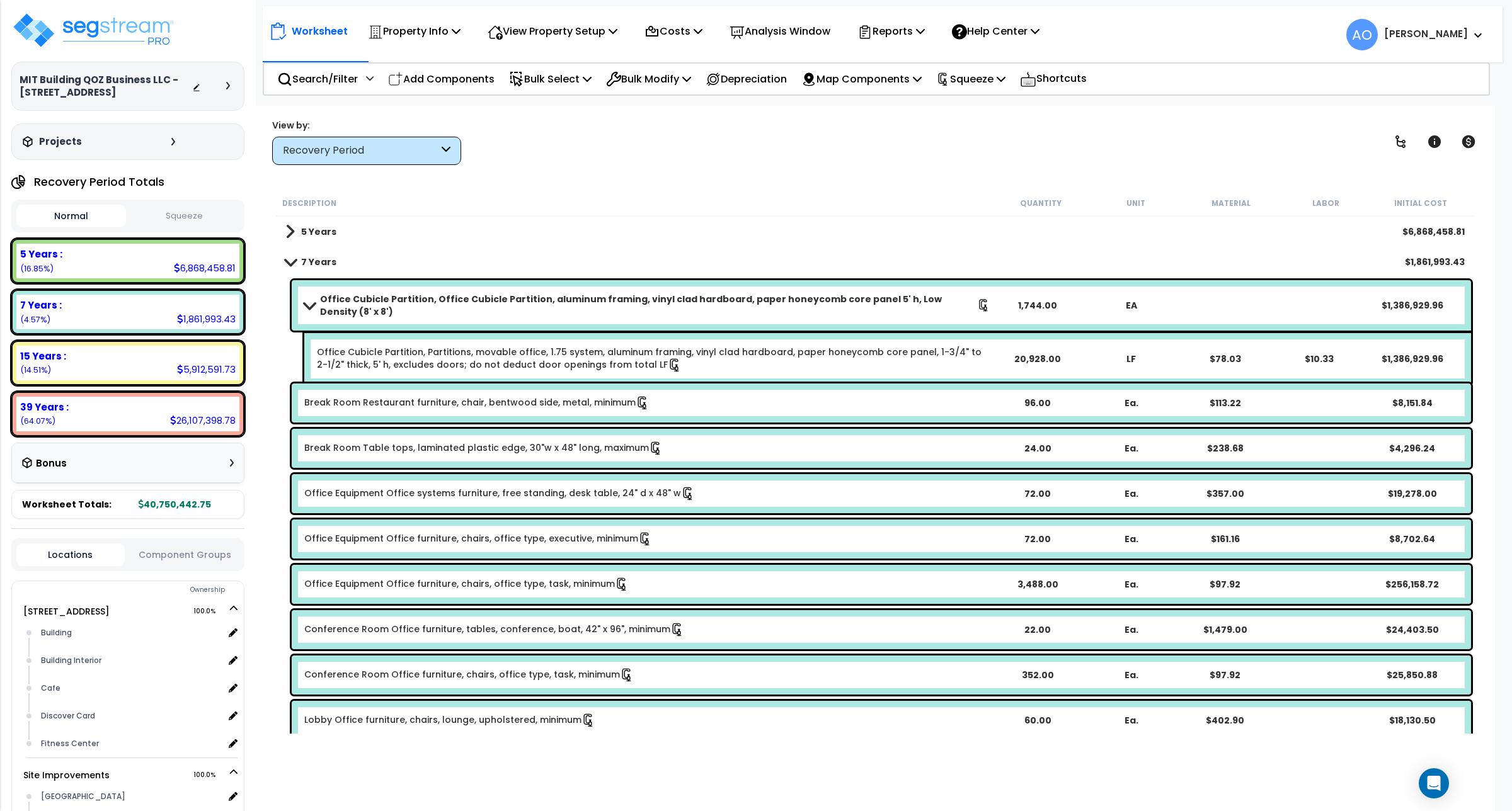
click at [468, 293] on link "Office Cubicle Partition, Office Cubicle Partition, aluminum framing, vinyl cla…" at bounding box center [647, 305] width 686 height 25
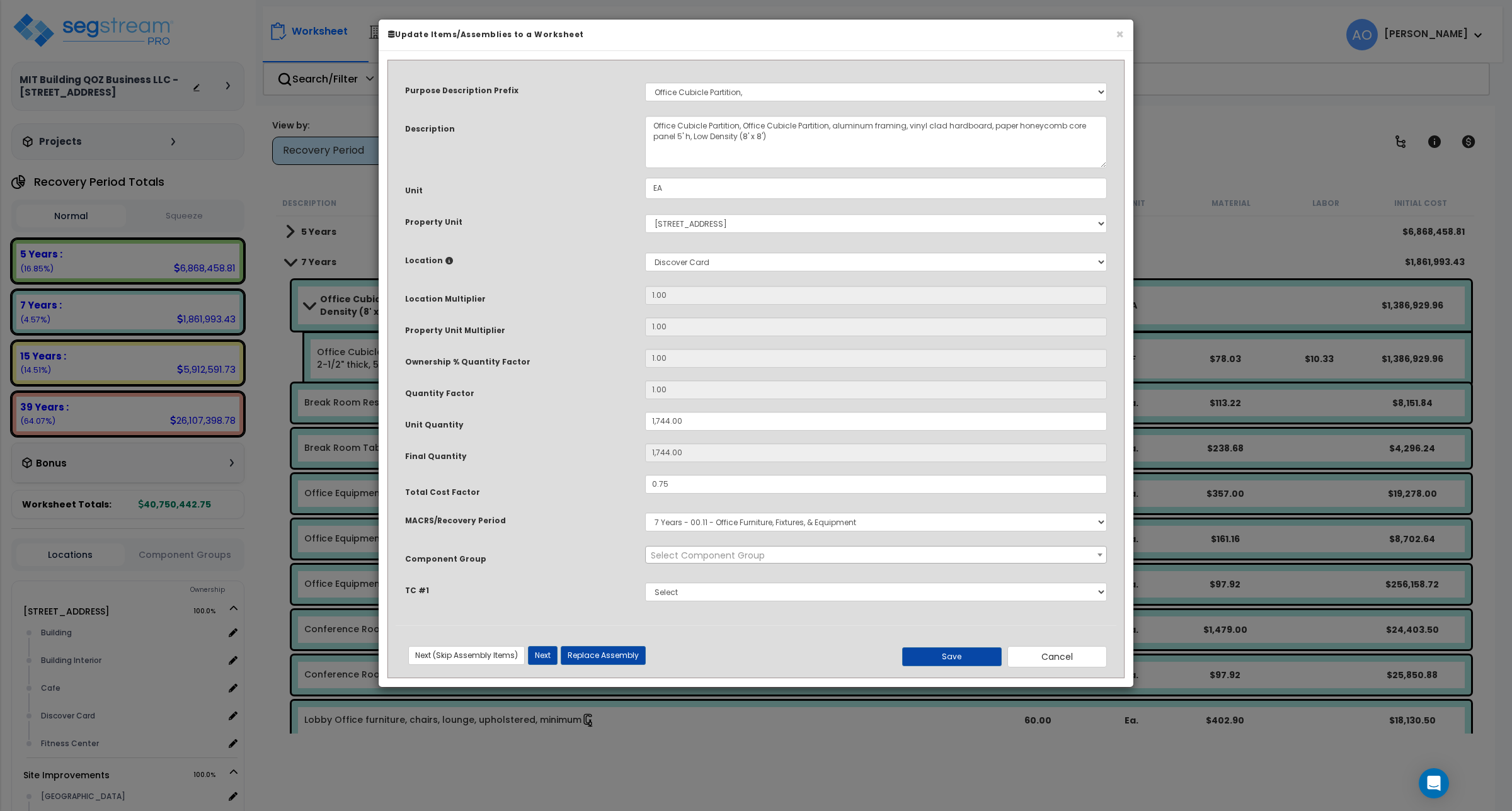
select select "45883"
click at [1055, 663] on button "Cancel" at bounding box center [1057, 657] width 100 height 22
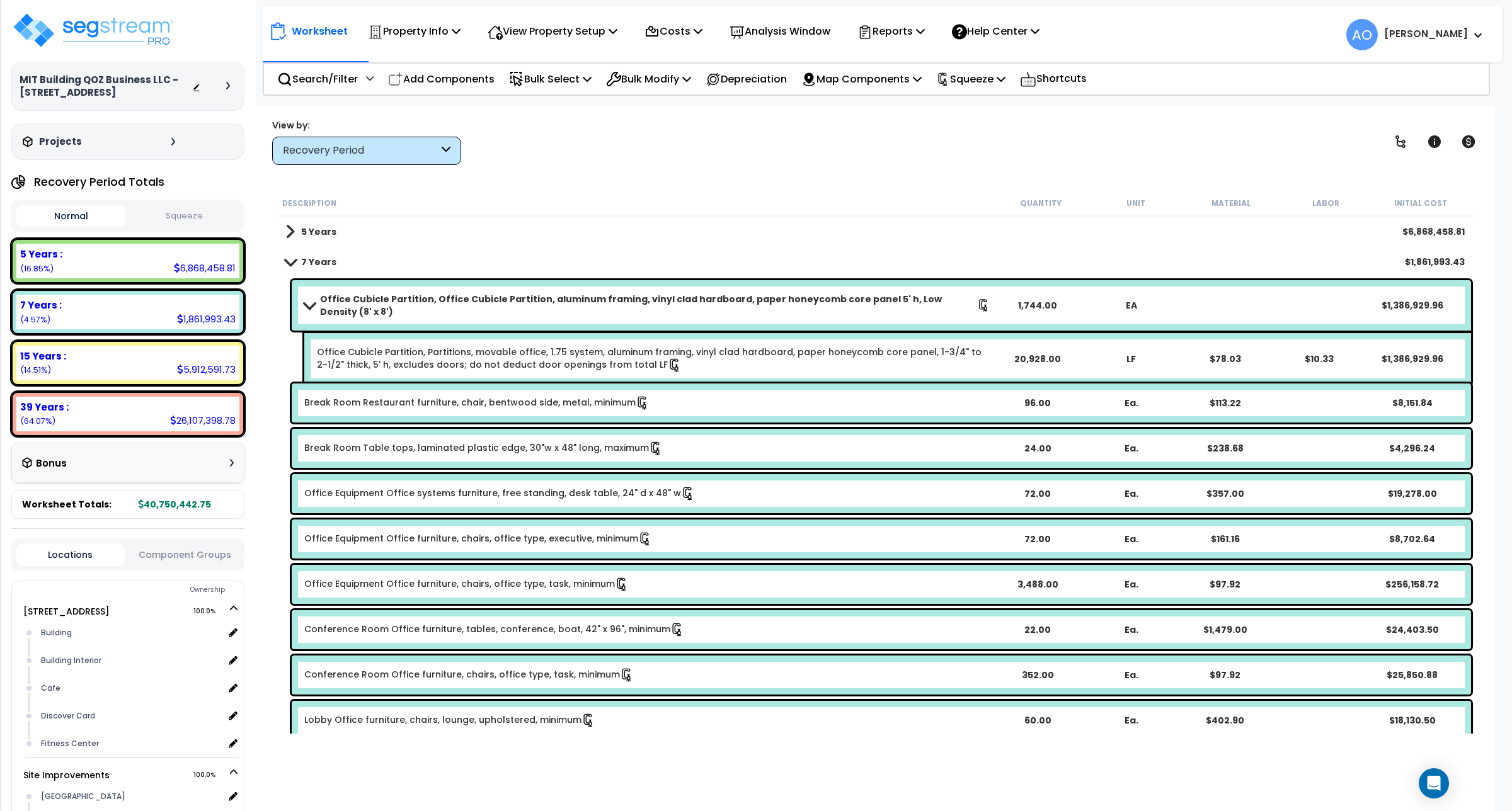
click at [641, 188] on div "Worksheet Property Info Property Setup Add Property Unit Template property Clon…" at bounding box center [875, 511] width 1240 height 811
click at [101, 42] on img at bounding box center [93, 30] width 164 height 38
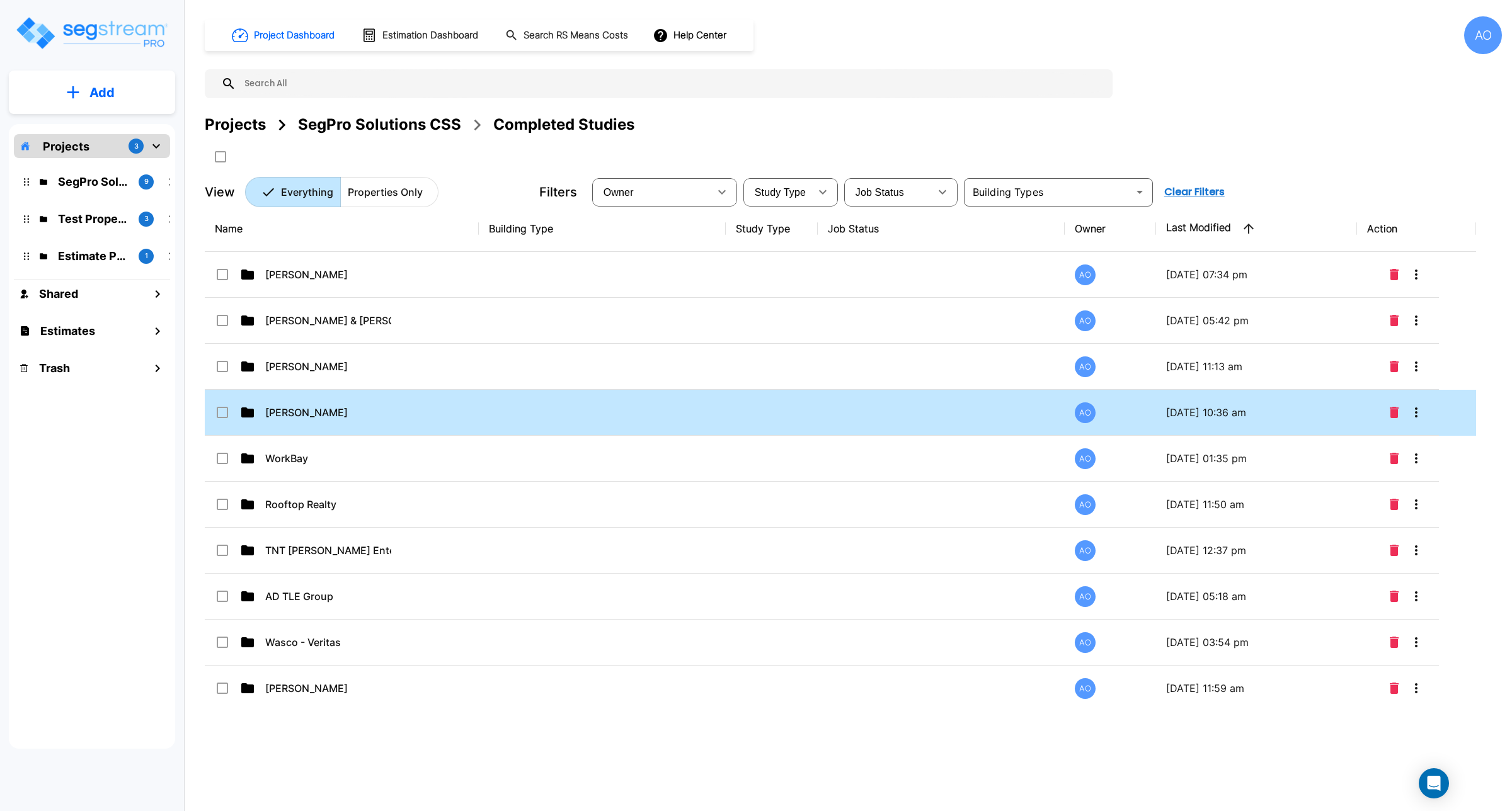
click at [806, 404] on td at bounding box center [772, 413] width 91 height 46
checkbox input "true"
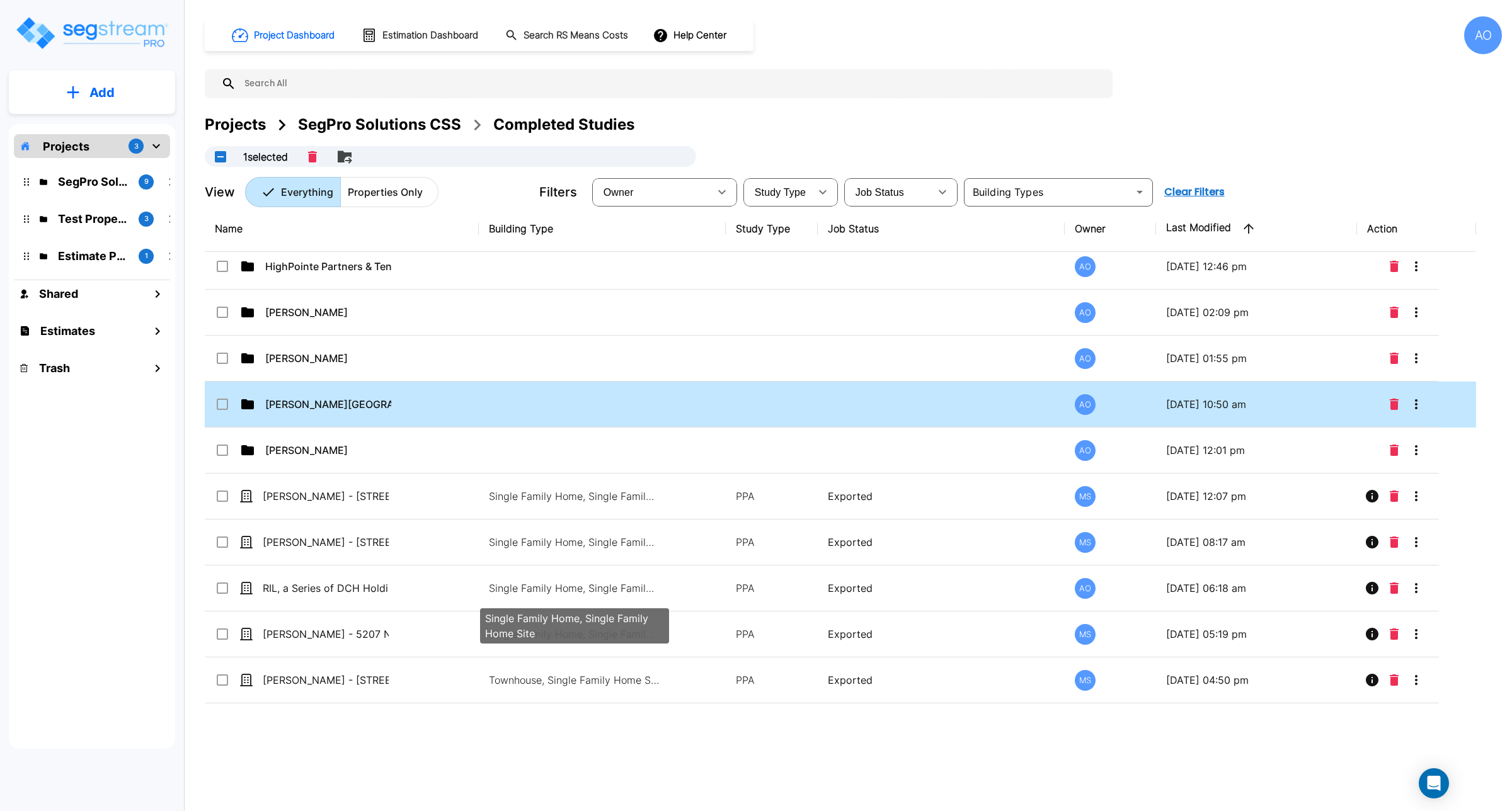
scroll to position [913, 0]
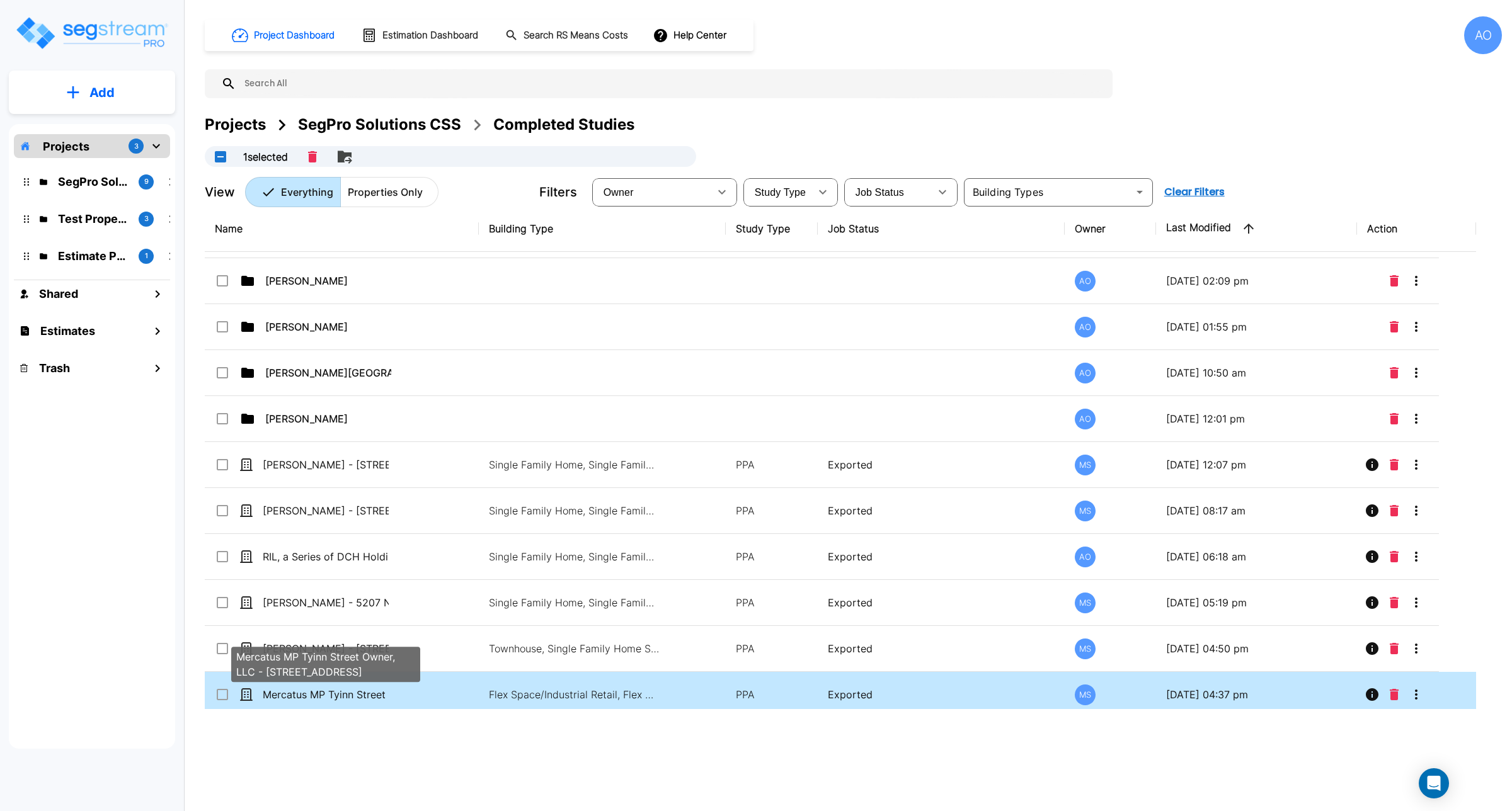
click at [293, 693] on p "Mercatus MP Tyinn Street Owner, LLC - [STREET_ADDRESS]" at bounding box center [325, 695] width 126 height 15
checkbox input "true"
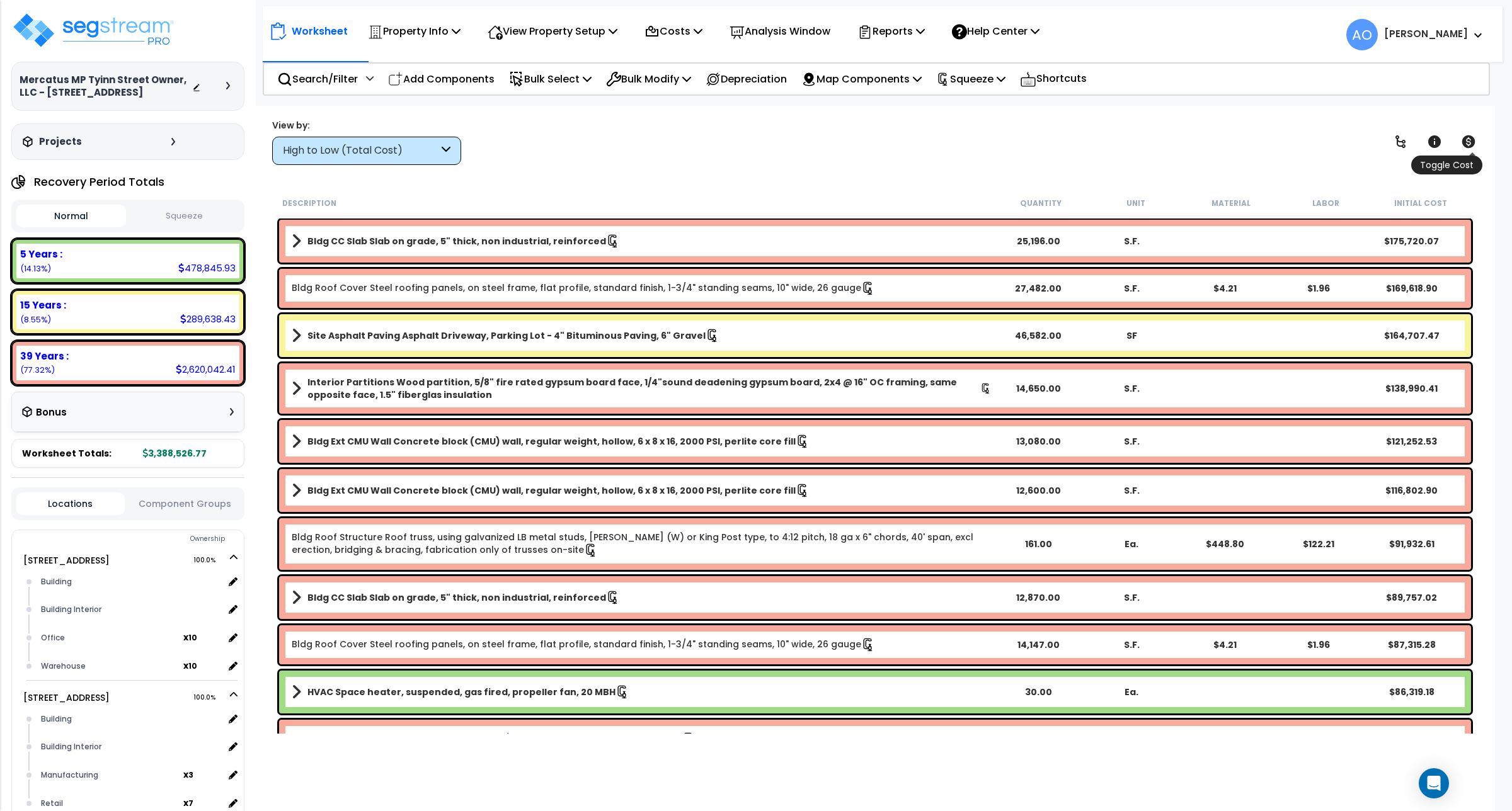
click at [1462, 136] on icon at bounding box center [1469, 142] width 15 height 15
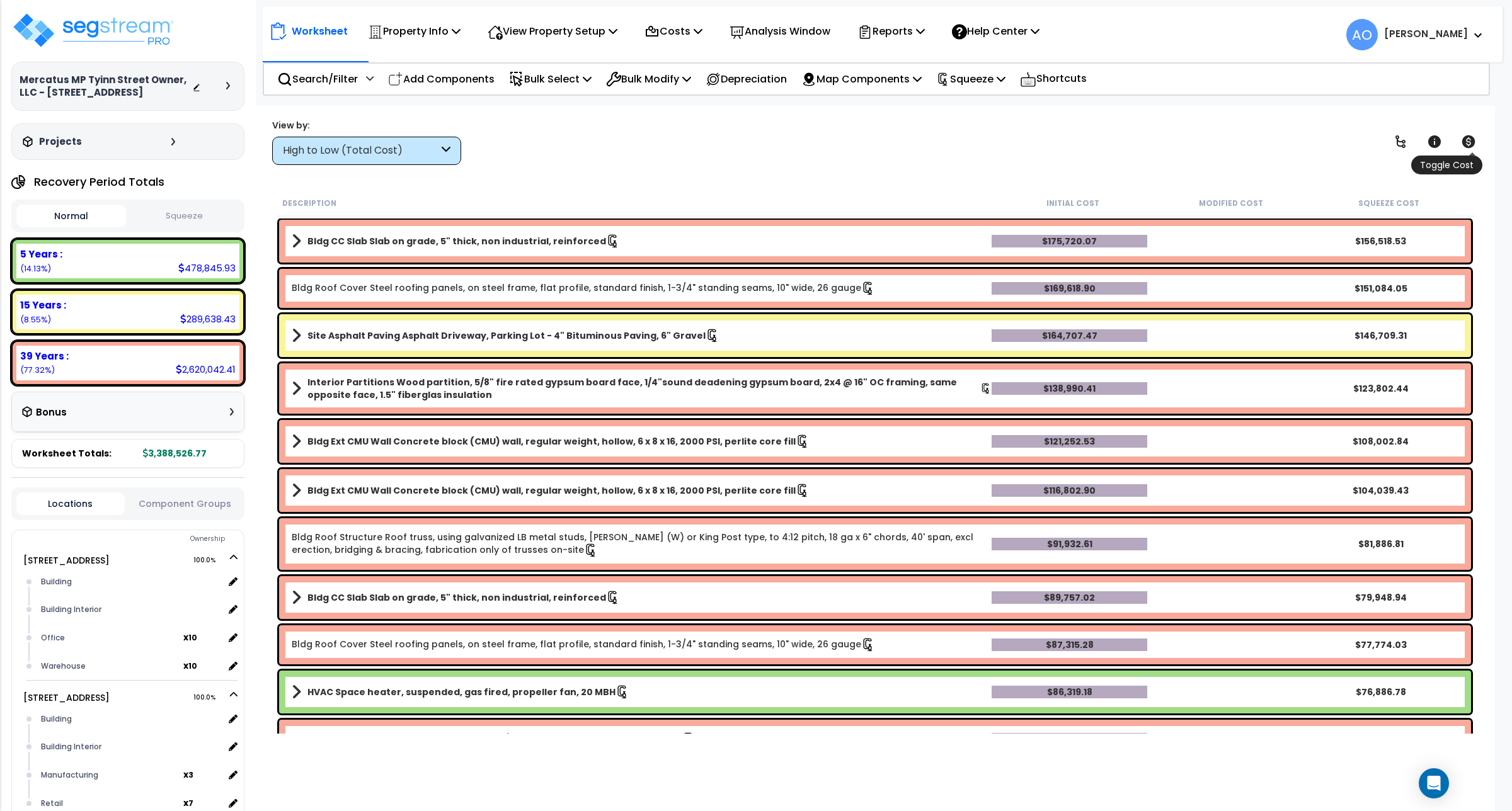
click at [1462, 136] on icon at bounding box center [1469, 142] width 15 height 15
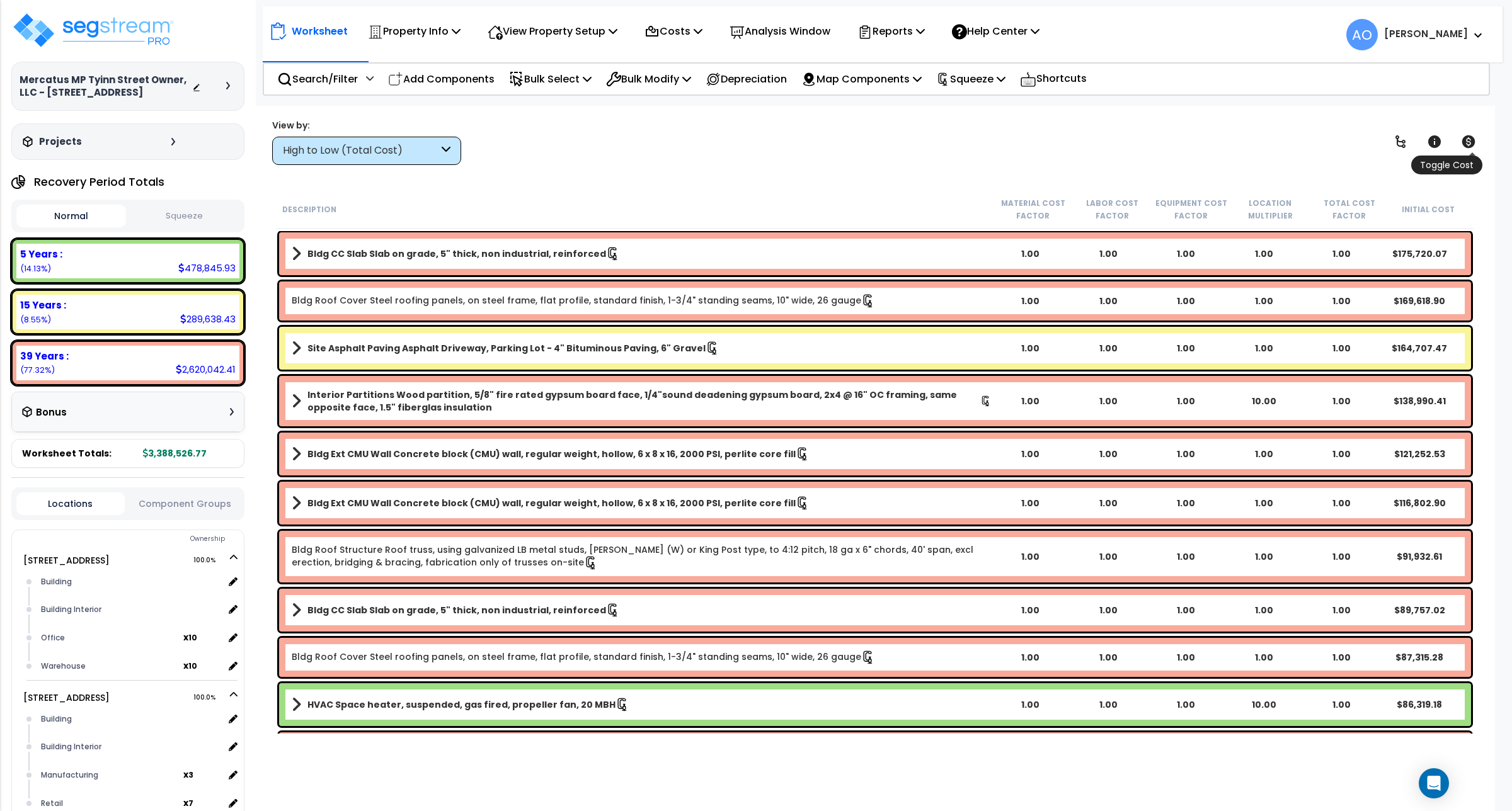
click at [1462, 136] on icon at bounding box center [1469, 142] width 15 height 15
